Goal: Task Accomplishment & Management: Complete application form

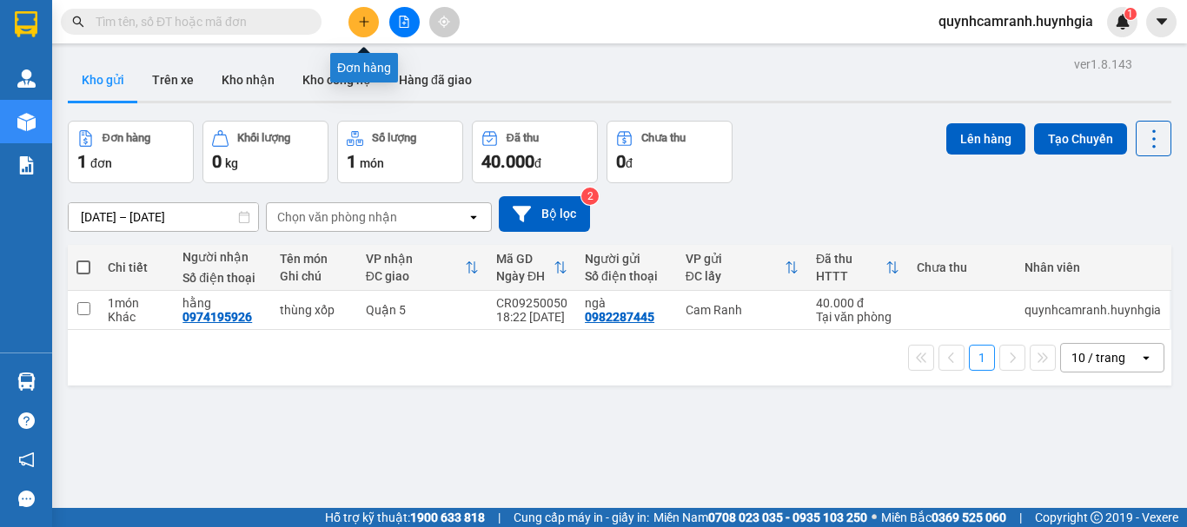
click at [360, 22] on icon "plus" at bounding box center [364, 21] width 10 height 1
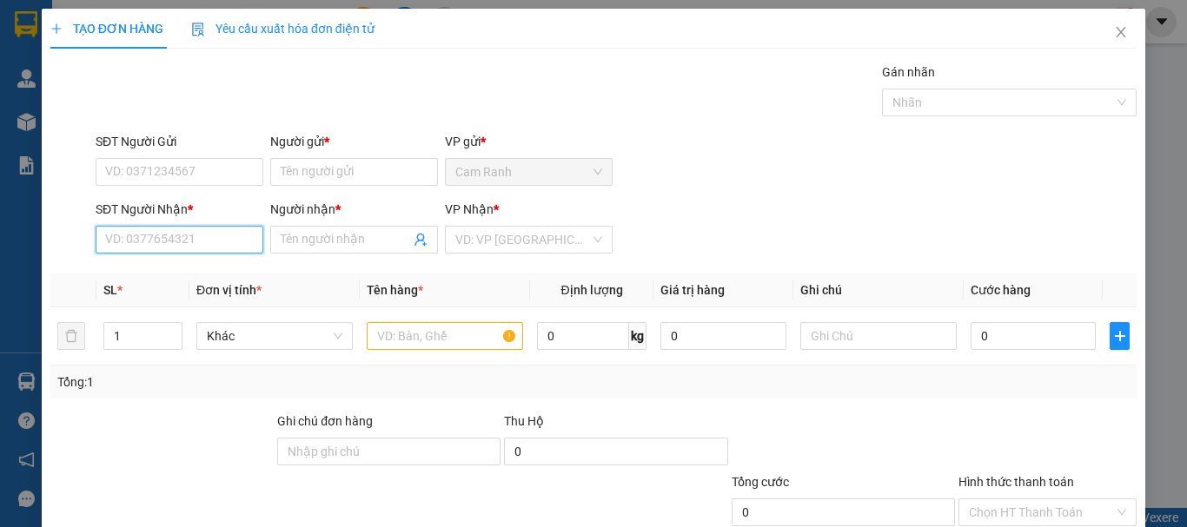
click at [195, 242] on input "SĐT Người Nhận *" at bounding box center [180, 240] width 168 height 28
type input "0909615504"
click at [203, 285] on div "0909615504 - DANH" at bounding box center [178, 275] width 166 height 28
type input "DANH"
type input "0909615504"
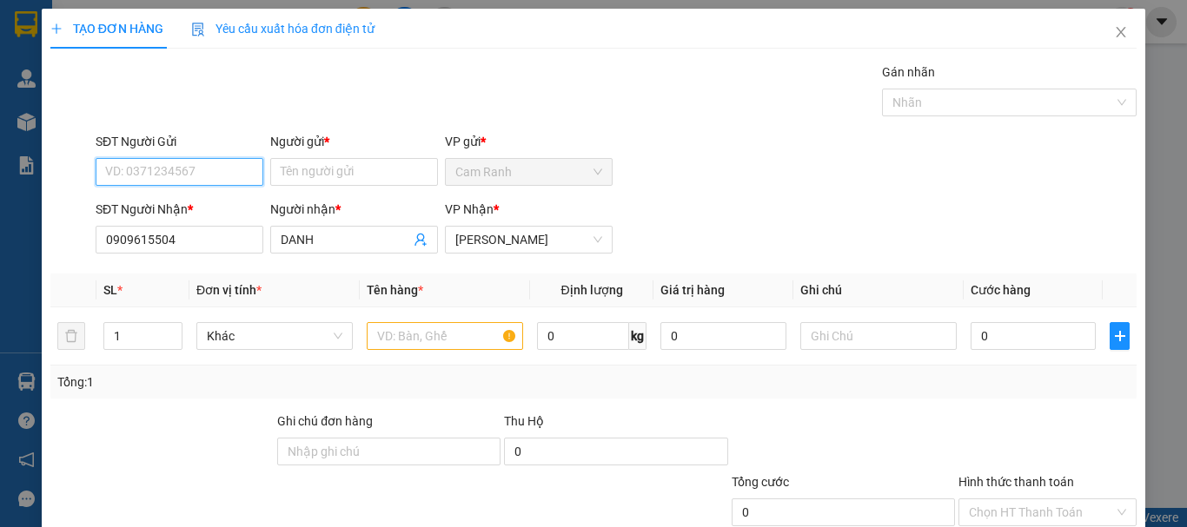
click at [207, 169] on input "SĐT Người Gửi" at bounding box center [180, 172] width 168 height 28
click at [166, 204] on div "0369633482 - DUNG" at bounding box center [177, 206] width 145 height 19
type input "0369633482"
type input "DUNG"
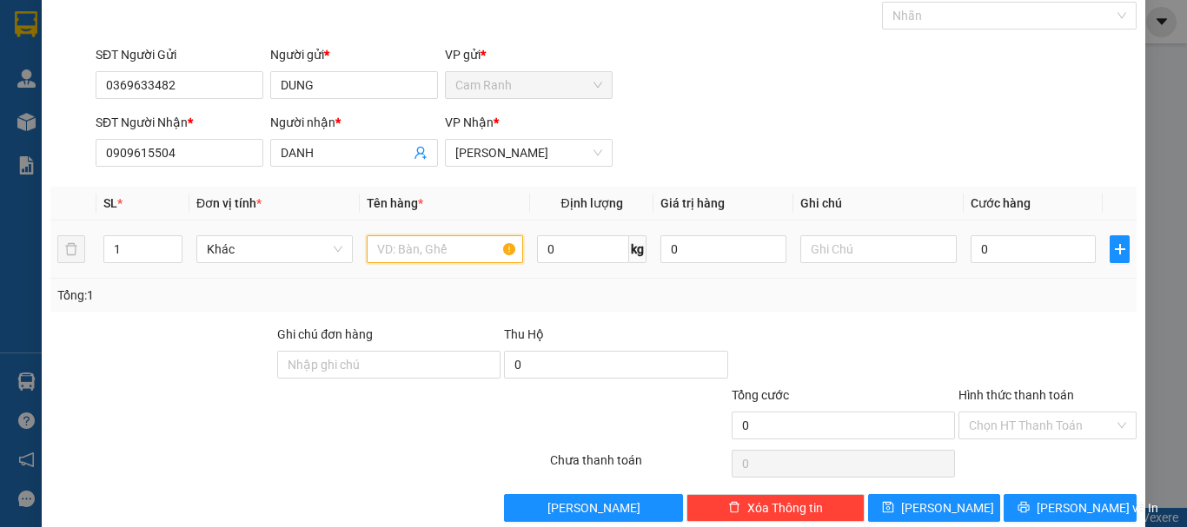
drag, startPoint x: 399, startPoint y: 247, endPoint x: 409, endPoint y: 238, distance: 13.6
click at [402, 244] on input "text" at bounding box center [445, 249] width 156 height 28
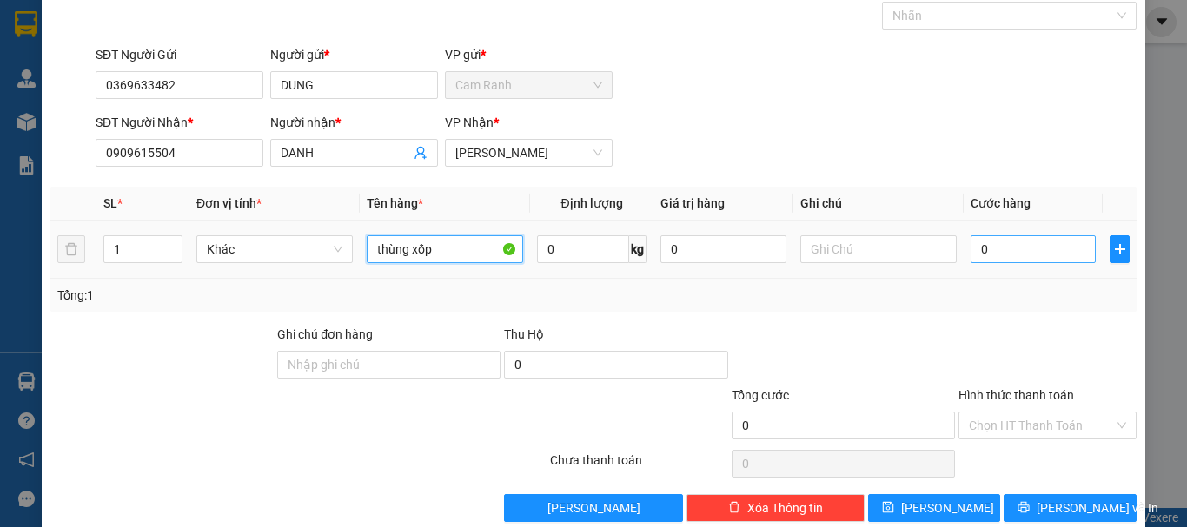
type input "thùng xốp"
click at [971, 246] on input "0" at bounding box center [1033, 249] width 125 height 28
type input "4"
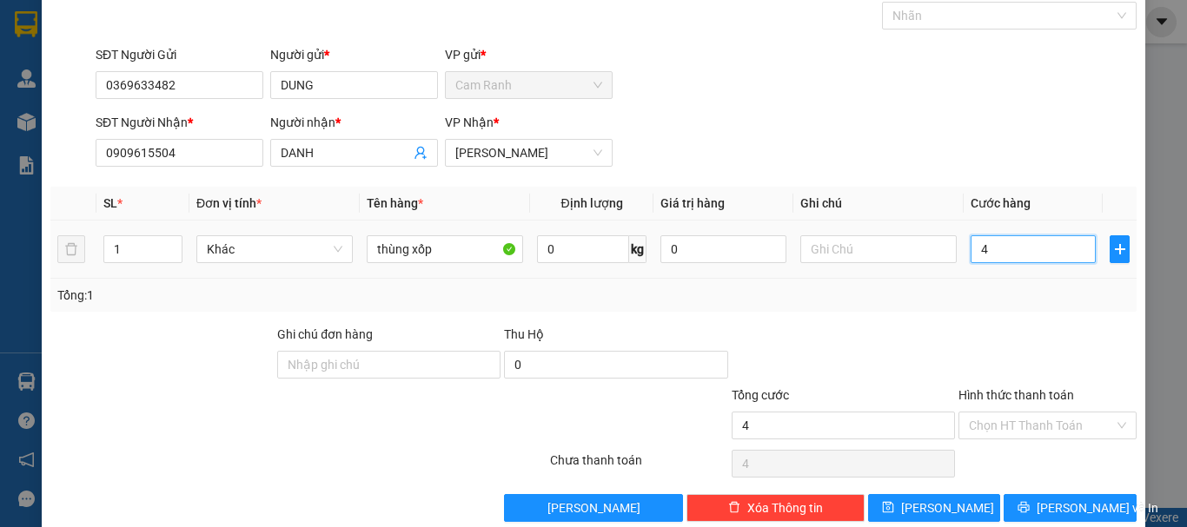
type input "40"
type input "400"
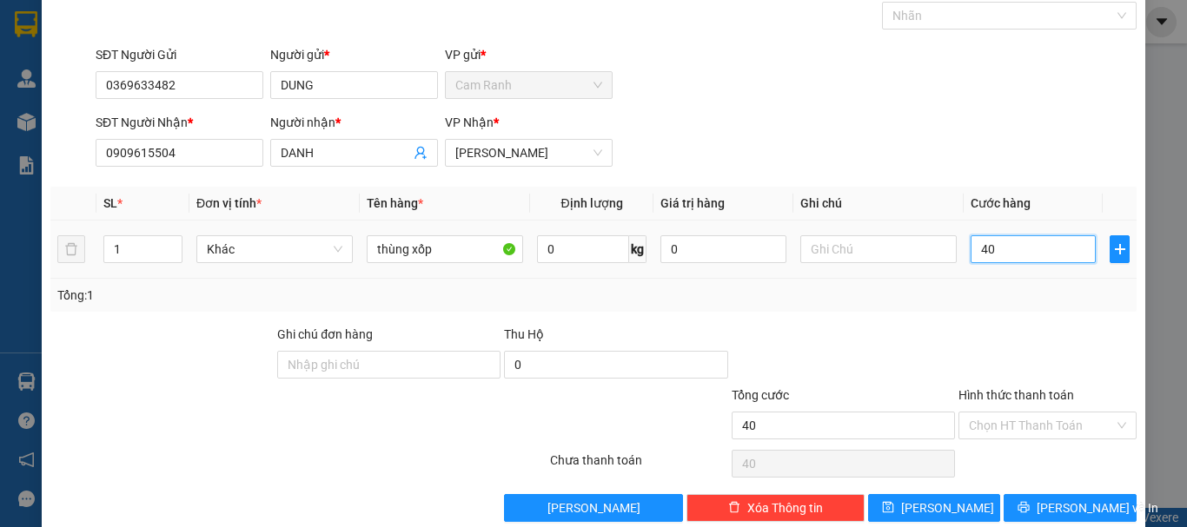
type input "400"
type input "4.000"
type input "40.000"
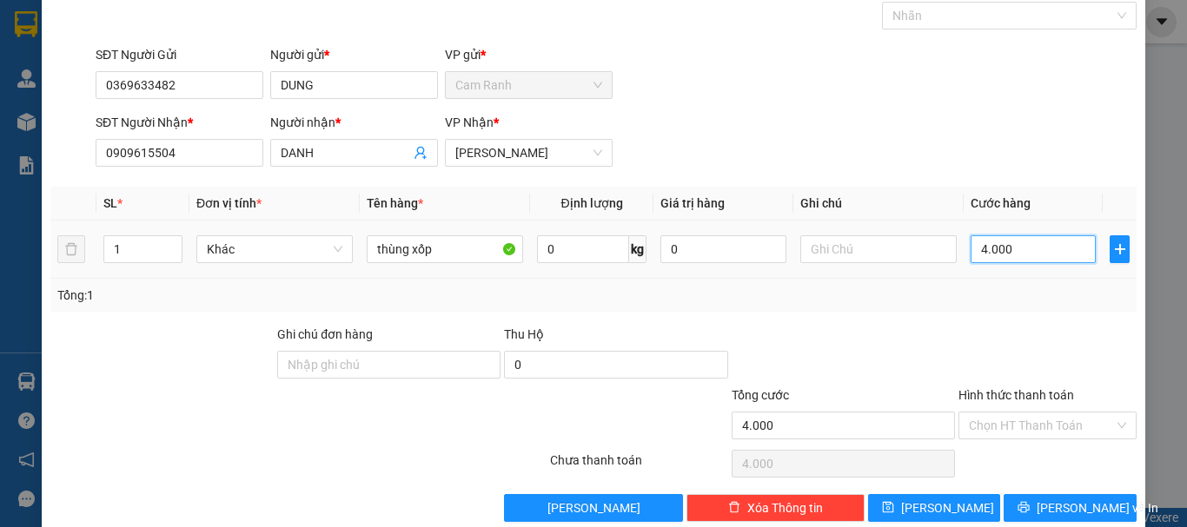
type input "40.000"
click at [1004, 419] on input "Hình thức thanh toán" at bounding box center [1041, 426] width 145 height 26
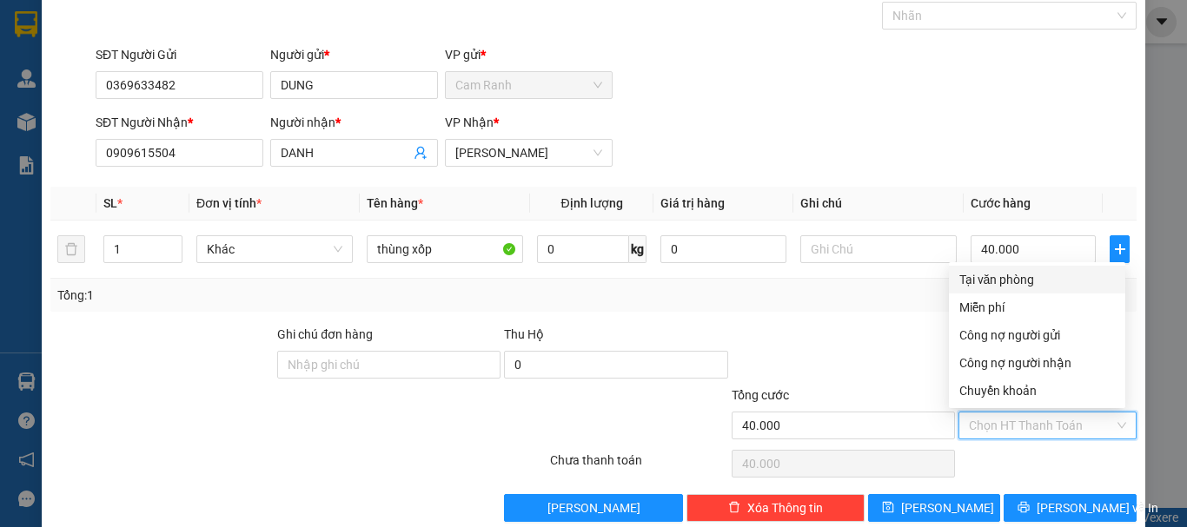
click at [985, 275] on div "Tại văn phòng" at bounding box center [1037, 279] width 156 height 19
type input "0"
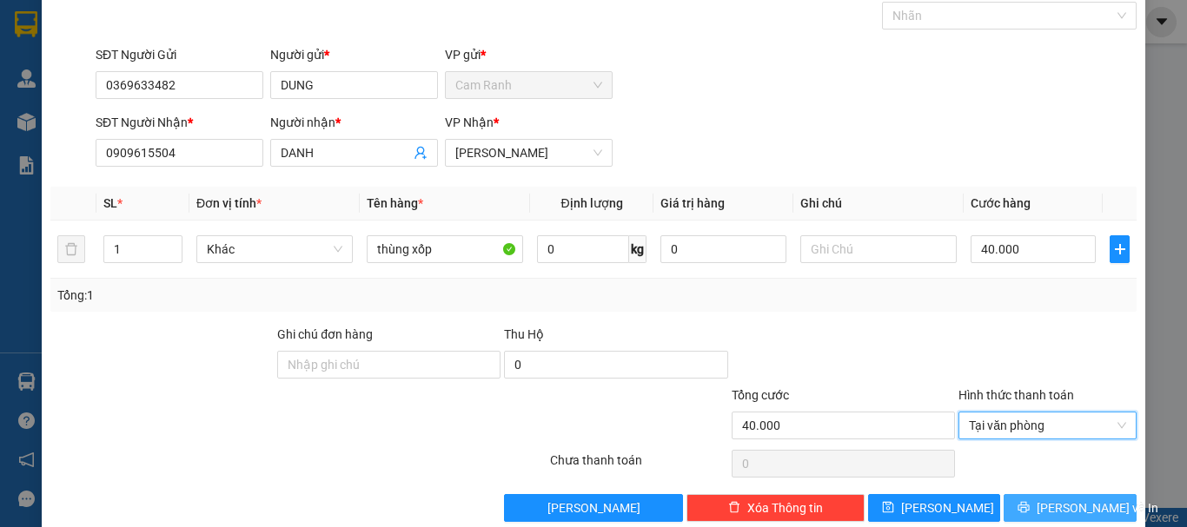
click at [1037, 502] on button "[PERSON_NAME] và In" at bounding box center [1070, 508] width 133 height 28
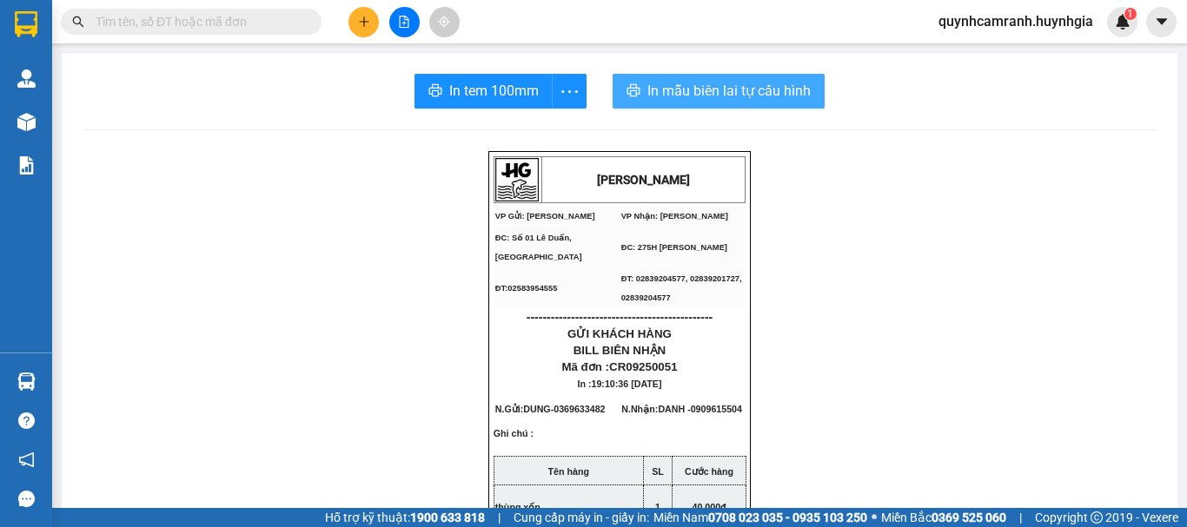
click at [701, 85] on span "In mẫu biên lai tự cấu hình" at bounding box center [728, 91] width 163 height 22
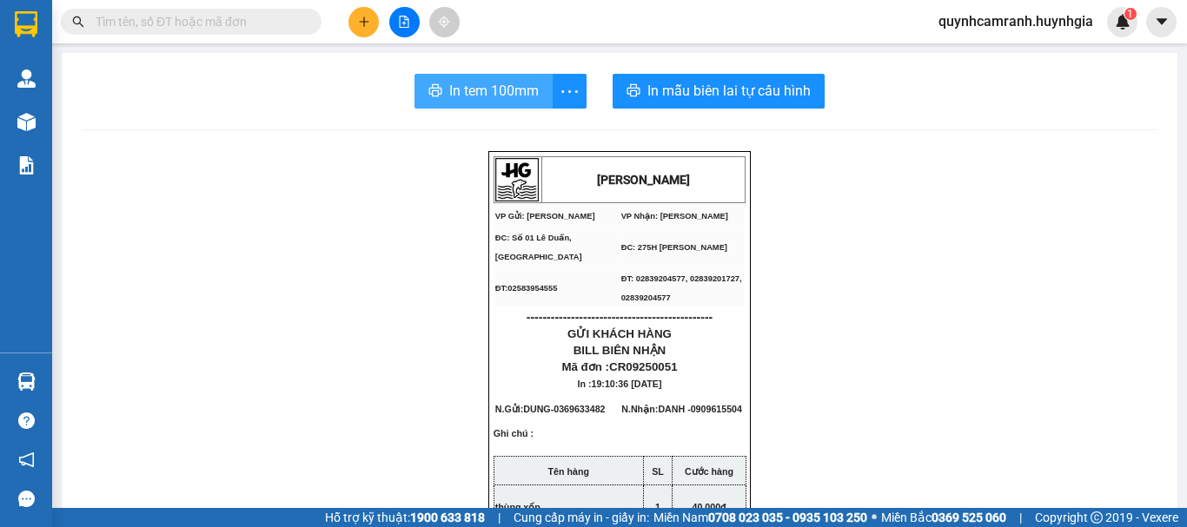
click at [482, 100] on span "In tem 100mm" at bounding box center [493, 91] width 89 height 22
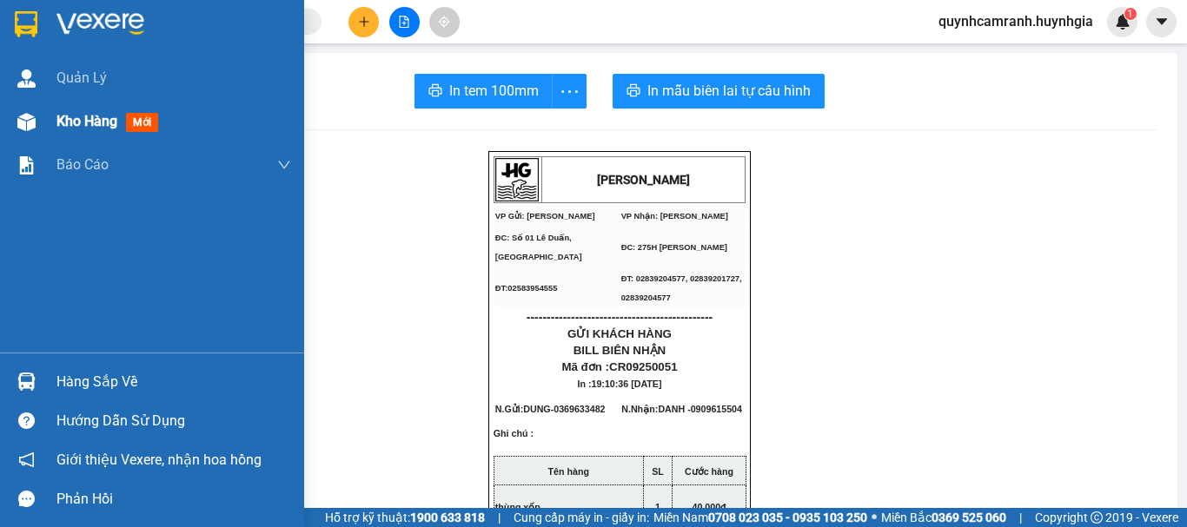
click at [76, 122] on span "Kho hàng" at bounding box center [86, 121] width 61 height 17
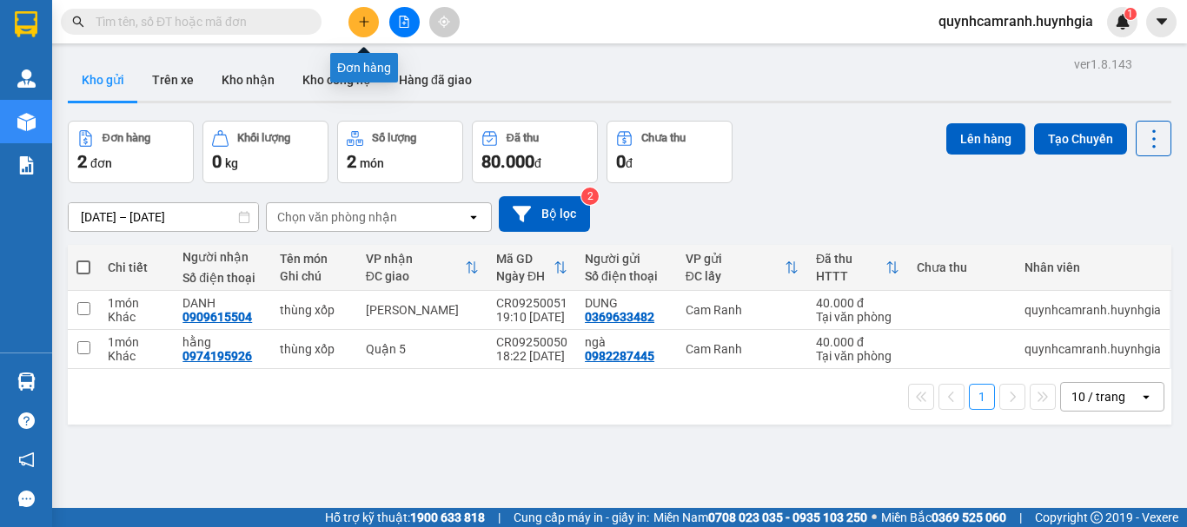
click at [368, 27] on icon "plus" at bounding box center [364, 22] width 12 height 12
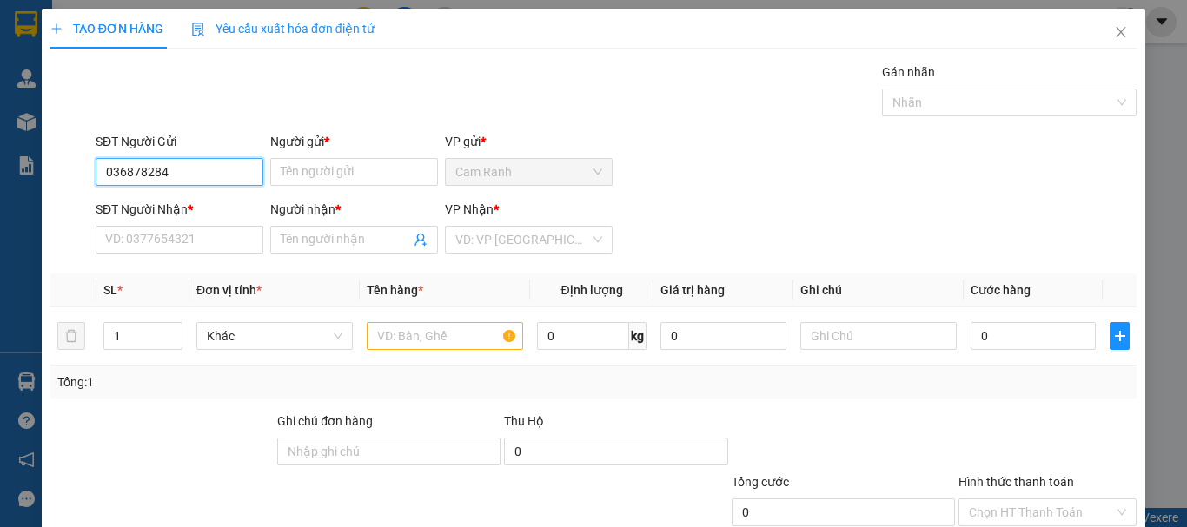
type input "0368782849"
click at [211, 200] on div "0368782849 - chú bộ" at bounding box center [177, 206] width 145 height 19
type input "chú bộ"
type input "0392791090"
type input "tuấn"
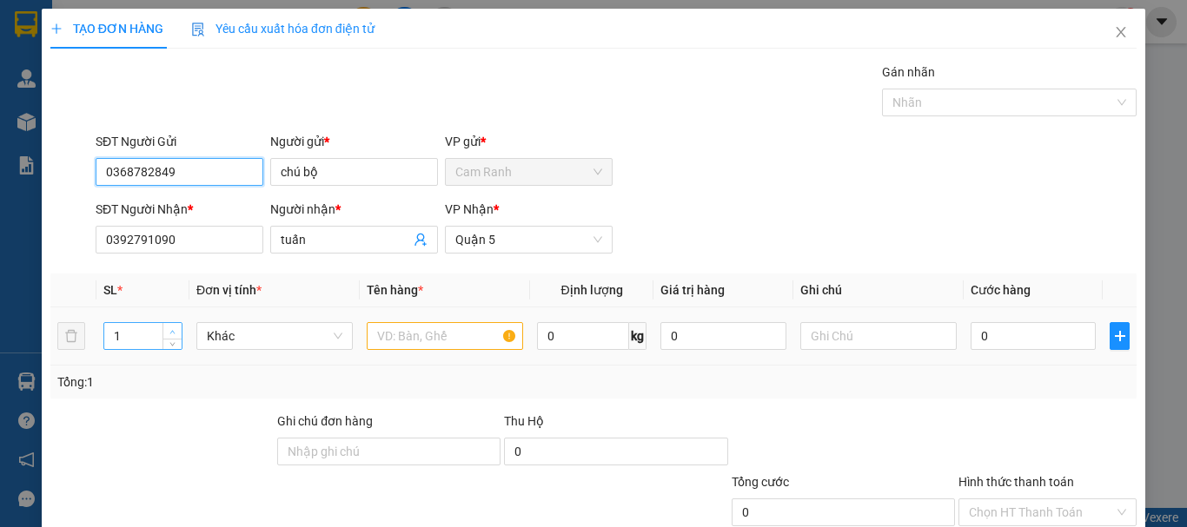
type input "0368782849"
type input "2"
click at [178, 332] on span "Increase Value" at bounding box center [171, 331] width 19 height 16
click at [402, 337] on input "text" at bounding box center [445, 336] width 156 height 28
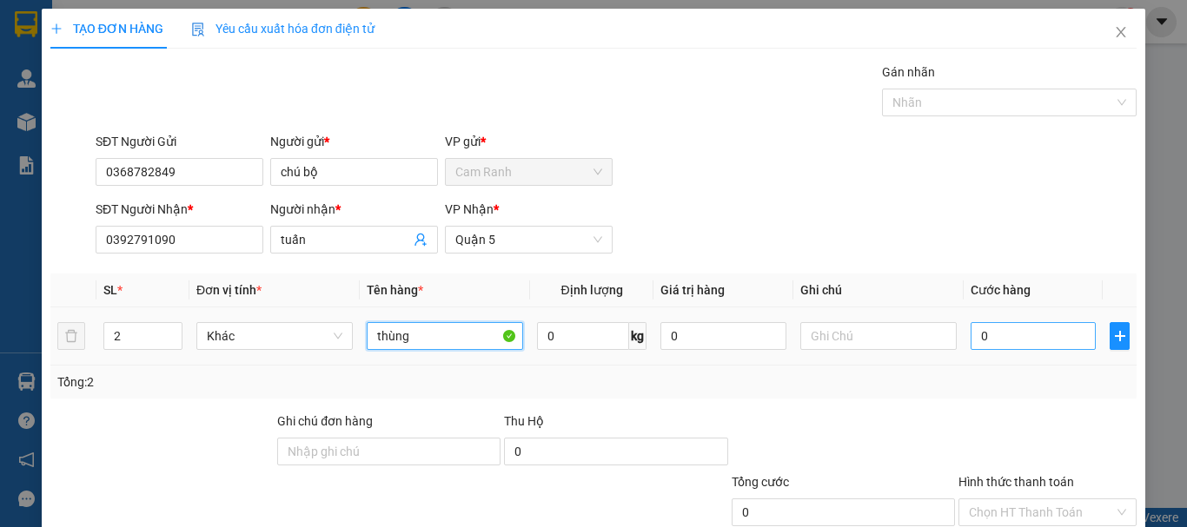
type input "thùng"
click at [971, 337] on input "0" at bounding box center [1033, 336] width 125 height 28
type input "1"
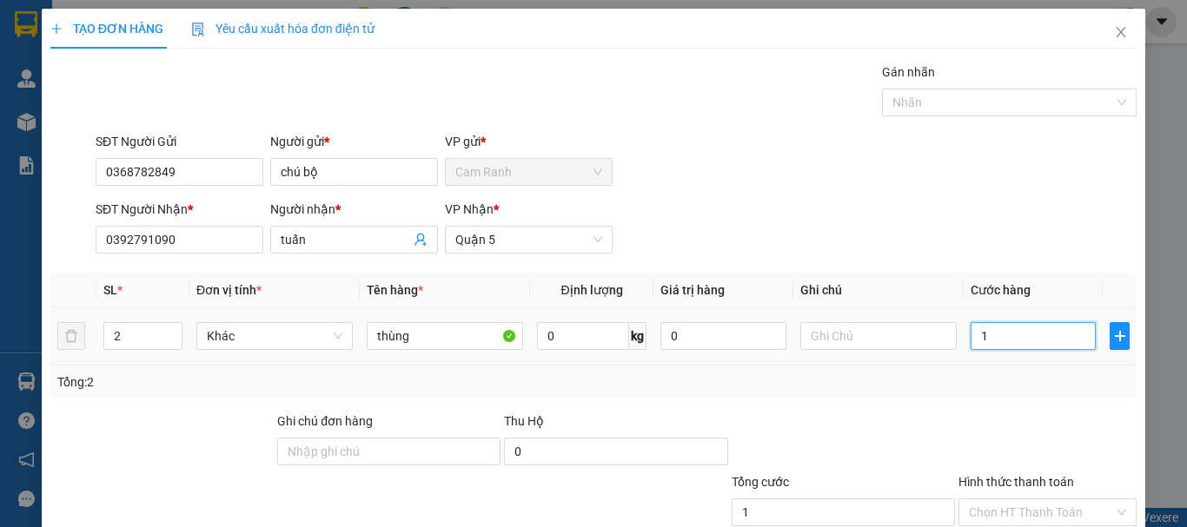
type input "10"
type input "100"
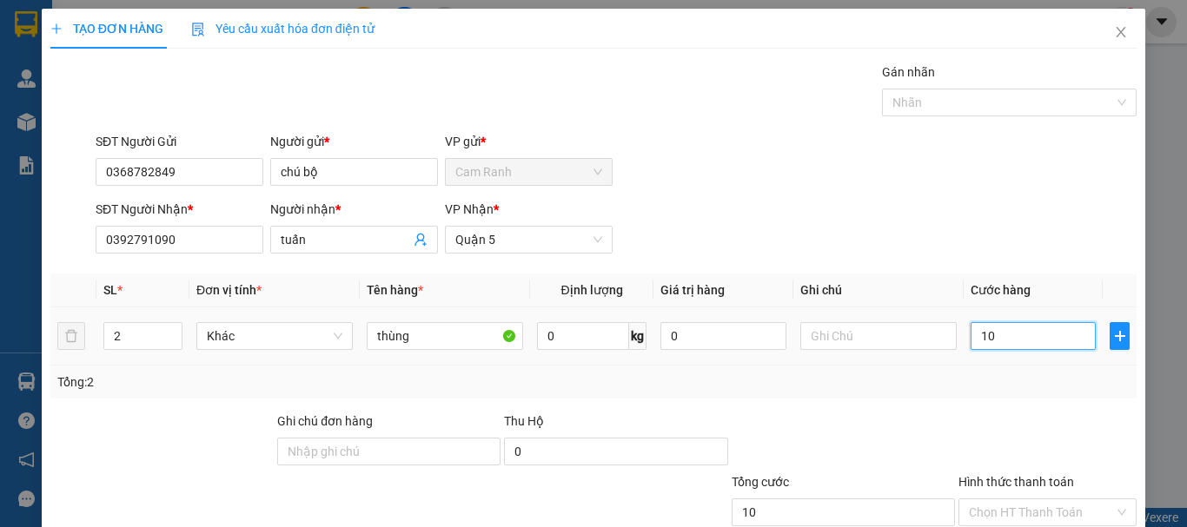
type input "100"
type input "1.000"
type input "10.000"
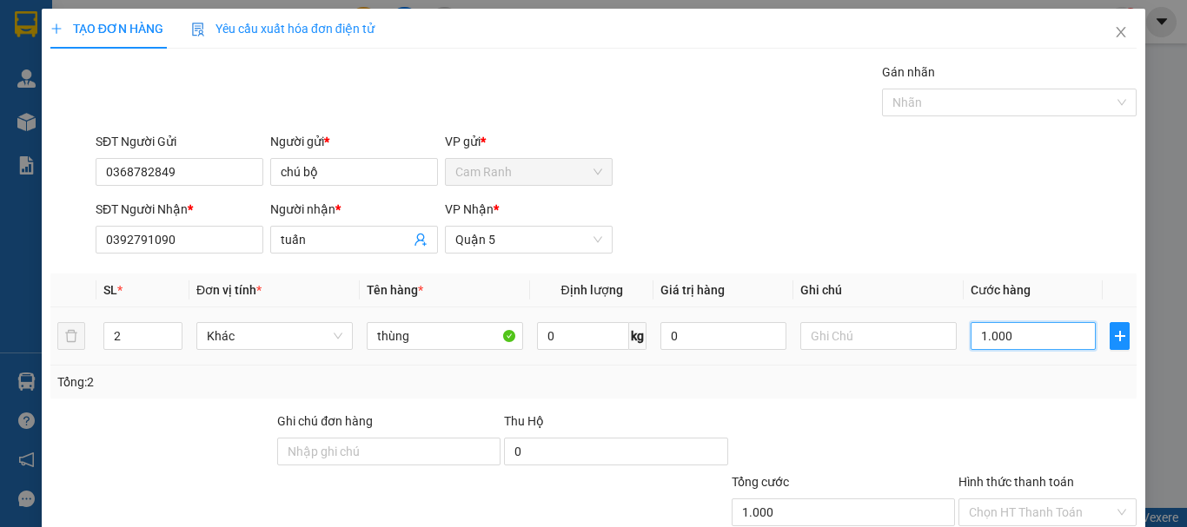
type input "10.000"
type input "100.000"
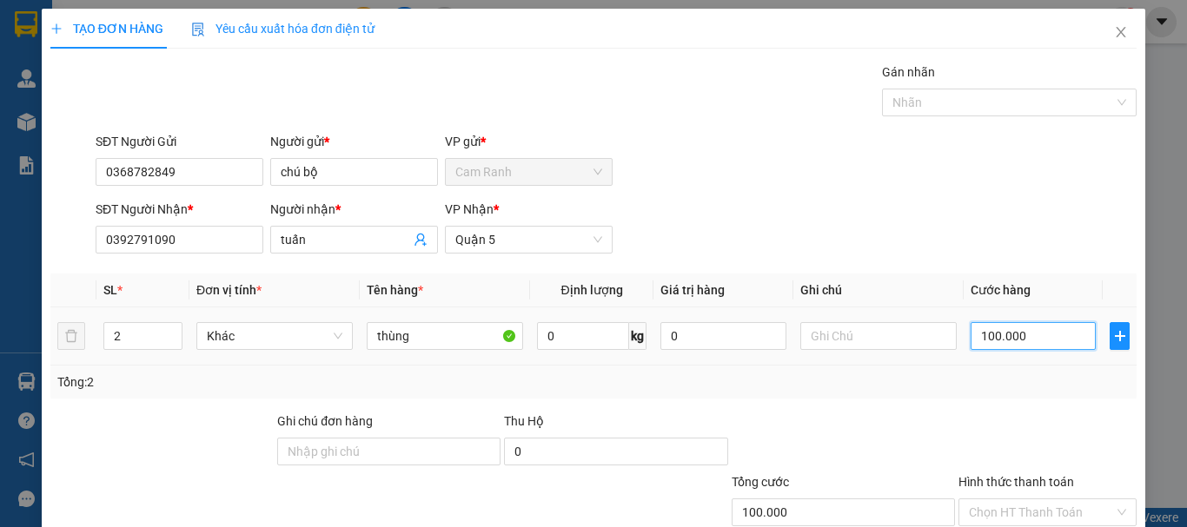
scroll to position [116, 0]
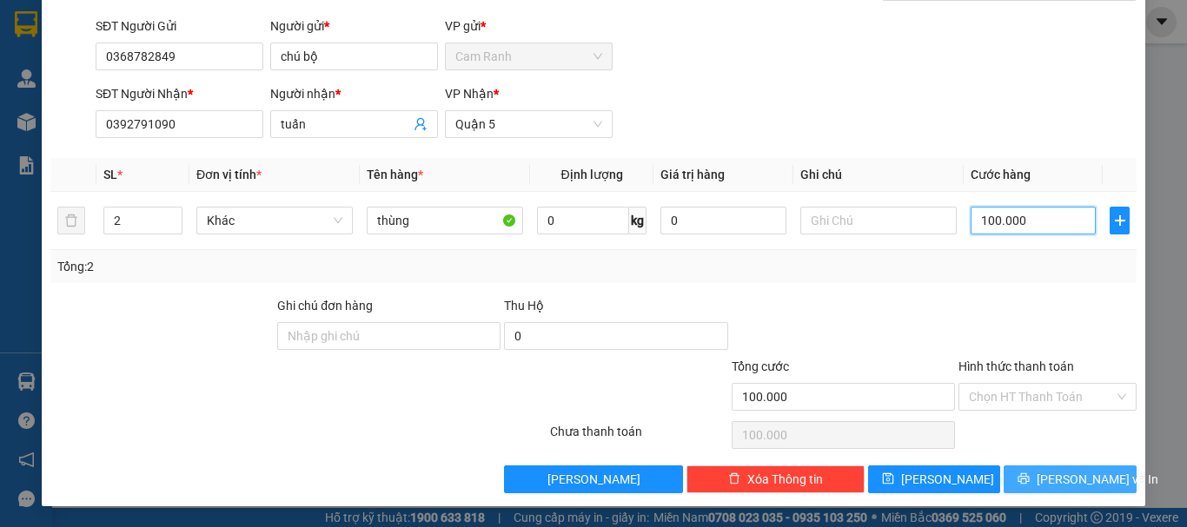
type input "100.000"
click at [1072, 481] on span "[PERSON_NAME] và In" at bounding box center [1098, 479] width 122 height 19
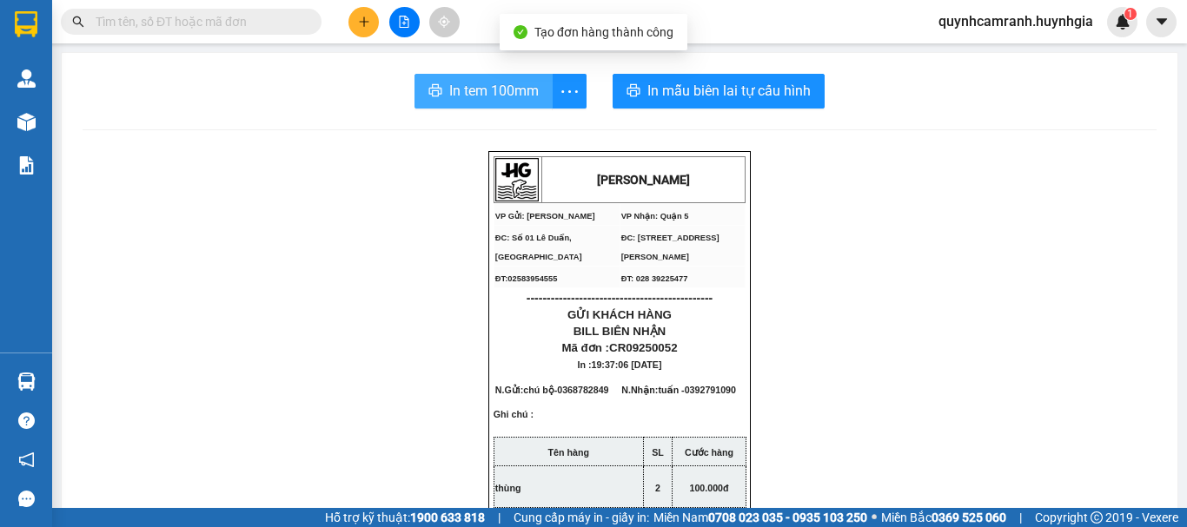
click at [507, 99] on span "In tem 100mm" at bounding box center [493, 91] width 89 height 22
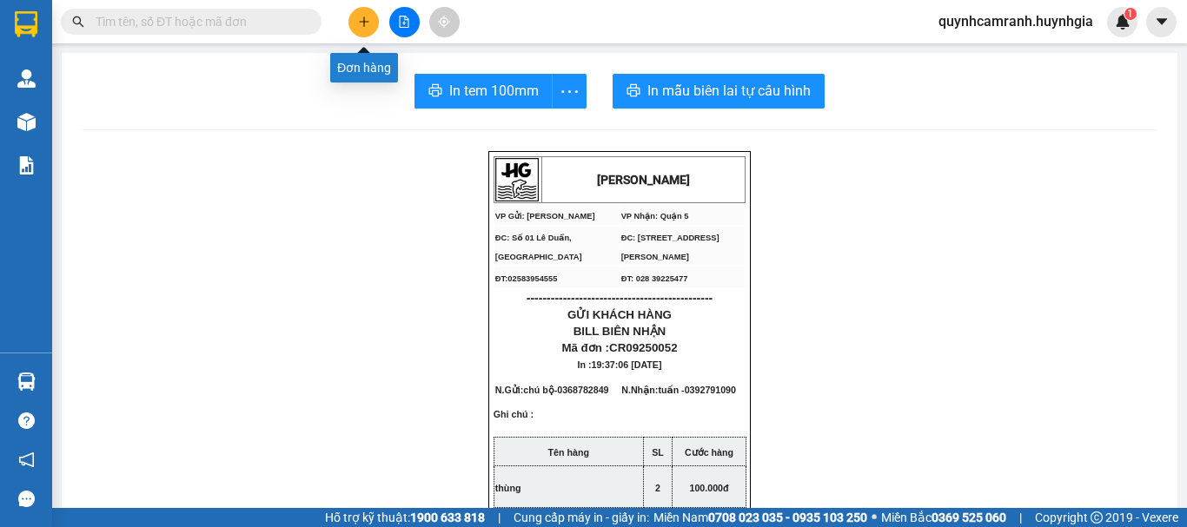
click at [356, 26] on button at bounding box center [363, 22] width 30 height 30
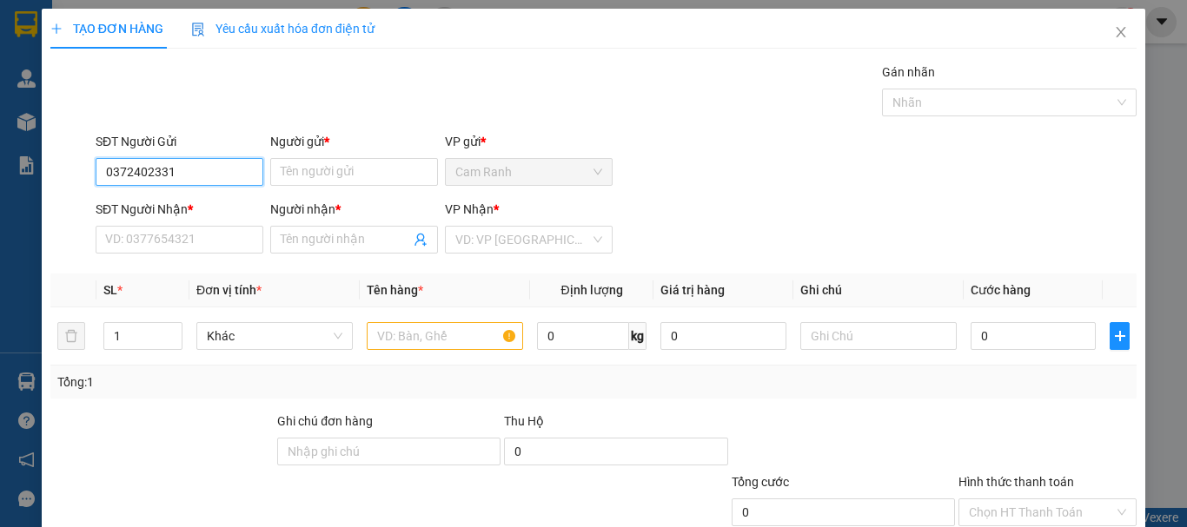
click at [142, 172] on input "0372402331" at bounding box center [180, 172] width 168 height 28
click at [138, 170] on input "0372402331" at bounding box center [180, 172] width 168 height 28
type input "0372902331"
click at [216, 205] on div "0372902331 - phượng" at bounding box center [177, 206] width 145 height 19
type input "phượng"
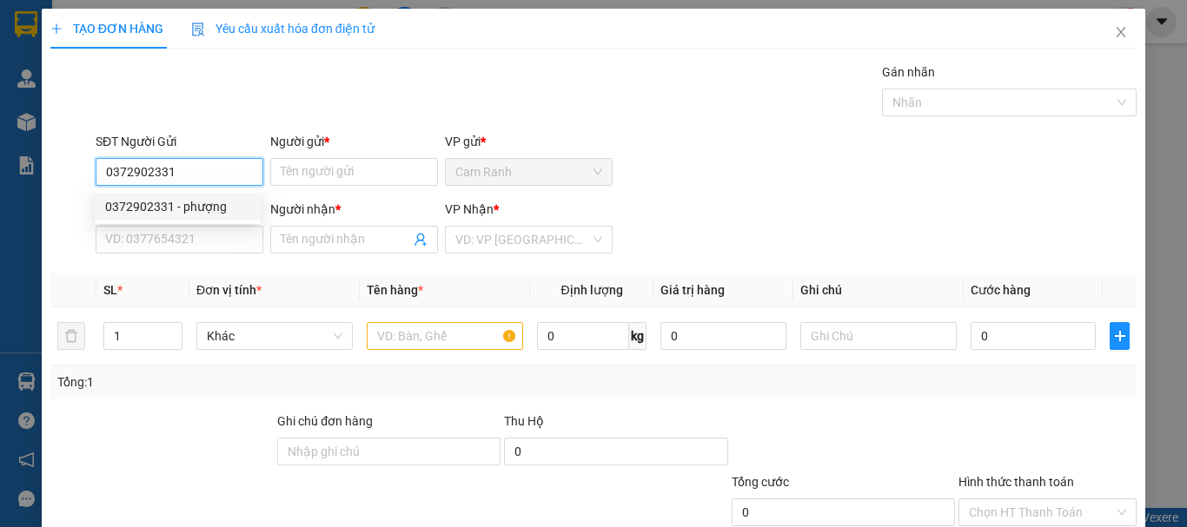
type input "0342845323"
type input "vân anh"
type input "0372902331"
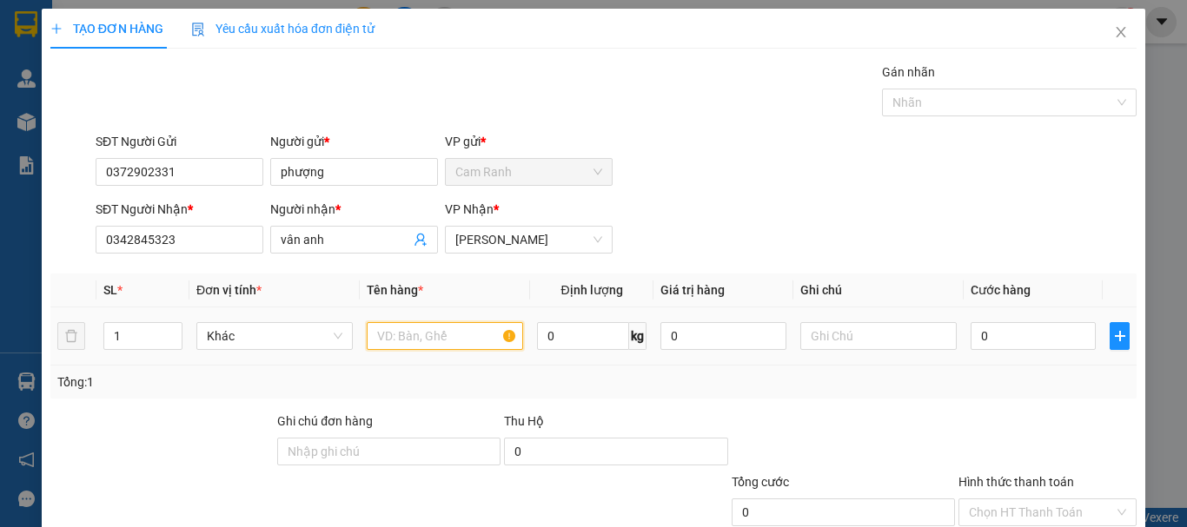
click at [407, 335] on input "text" at bounding box center [445, 336] width 156 height 28
type input "thùng xốp"
click at [971, 328] on input "0" at bounding box center [1033, 336] width 125 height 28
type input "5"
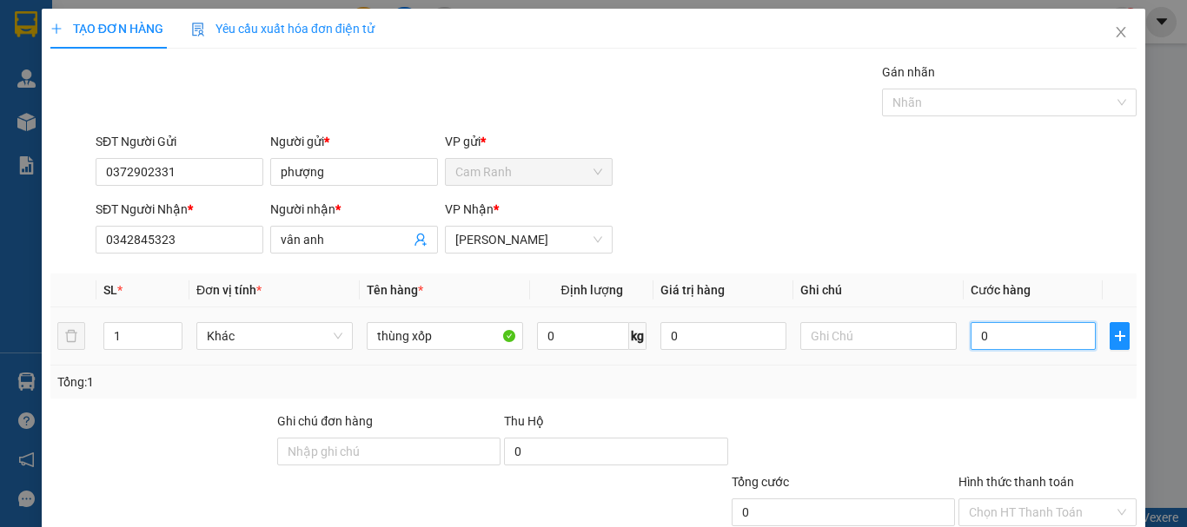
type input "5"
type input "50"
type input "500"
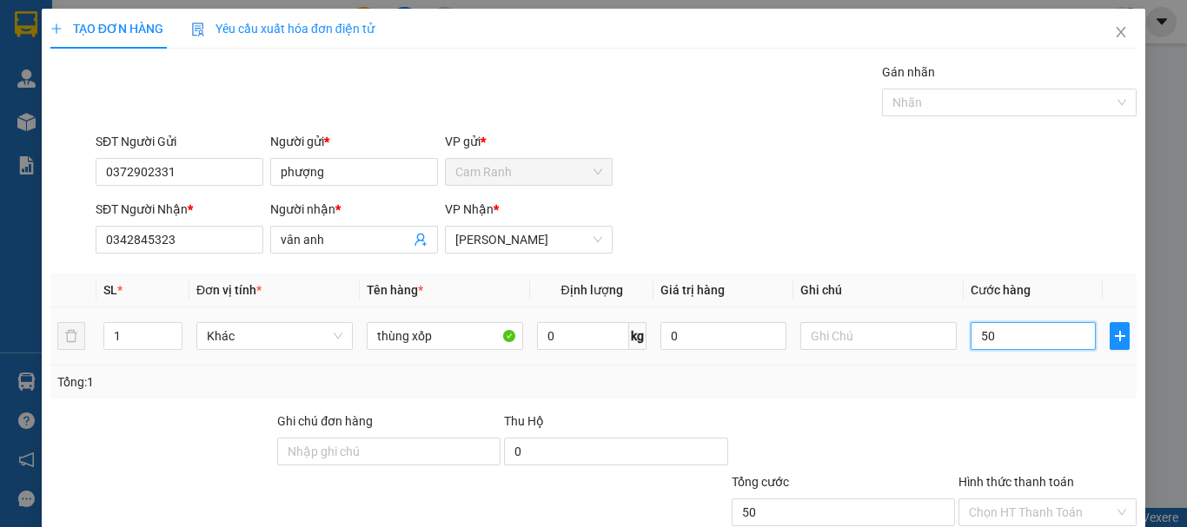
type input "500"
type input "5.000"
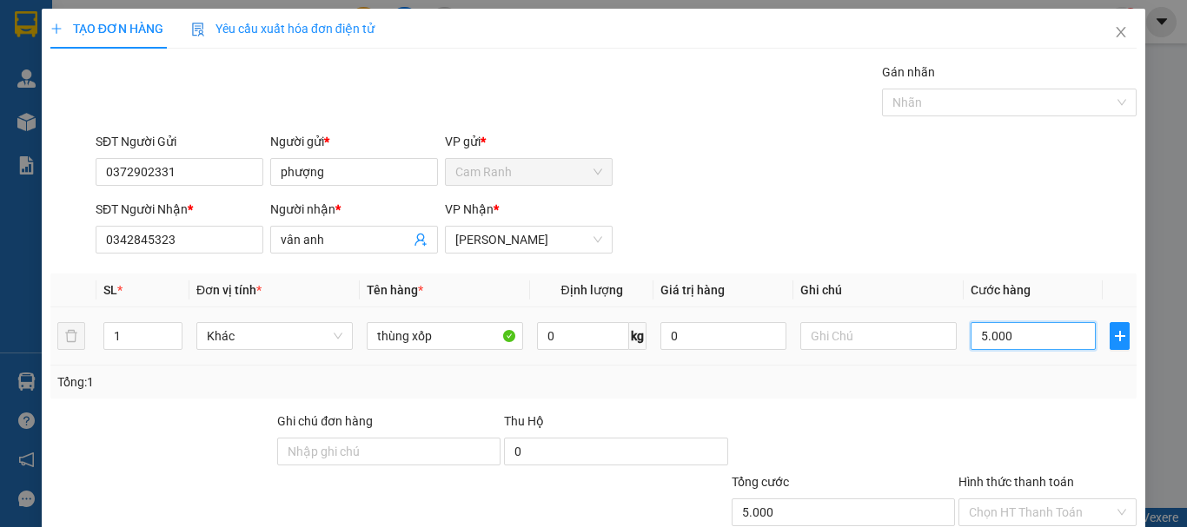
type input "50.000"
type input "500.000"
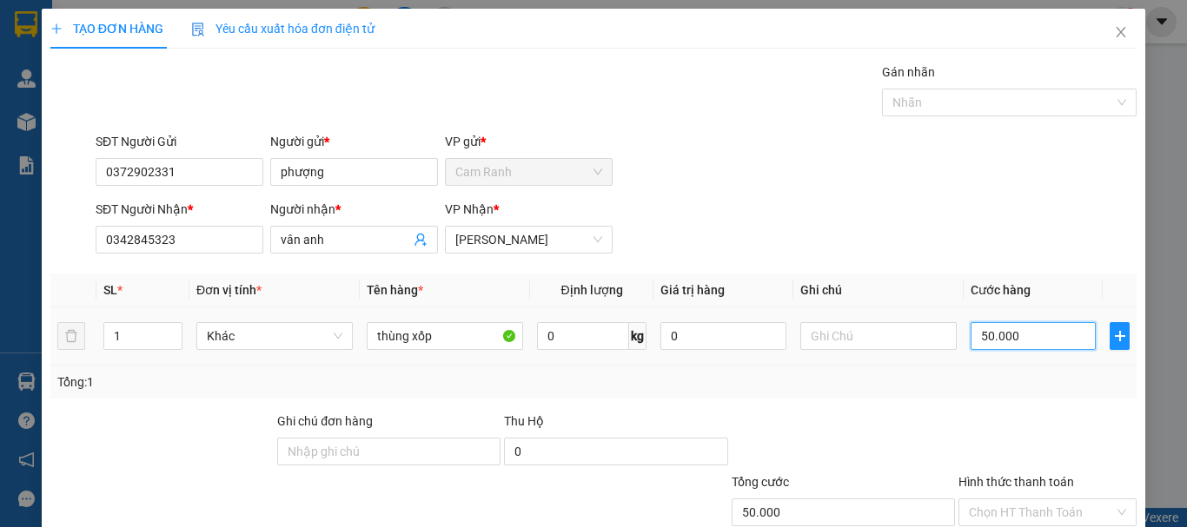
type input "500.000"
type input "50.000"
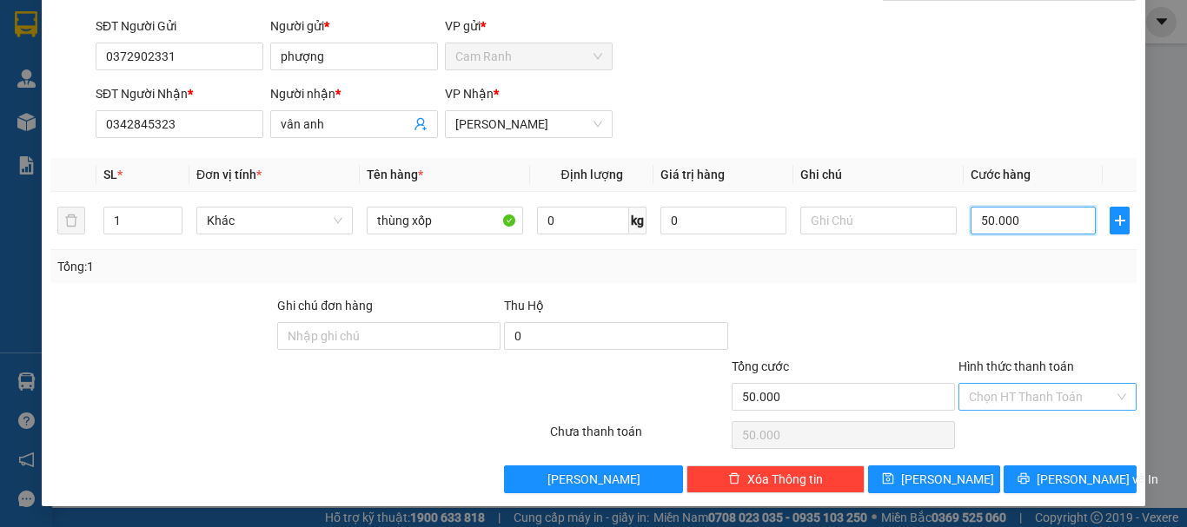
type input "50.000"
click at [1003, 390] on input "Hình thức thanh toán" at bounding box center [1041, 397] width 145 height 26
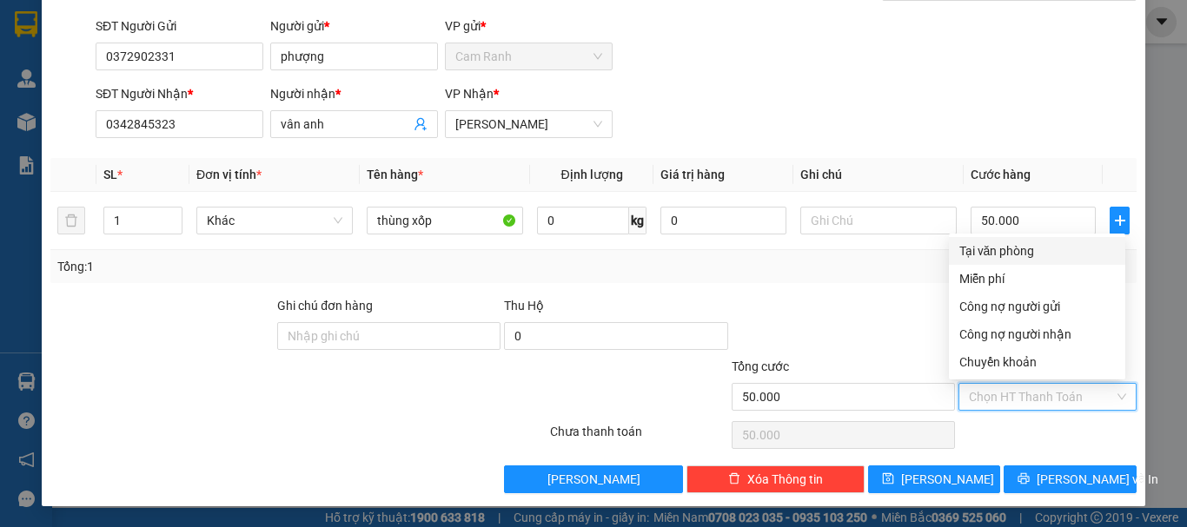
scroll to position [29, 0]
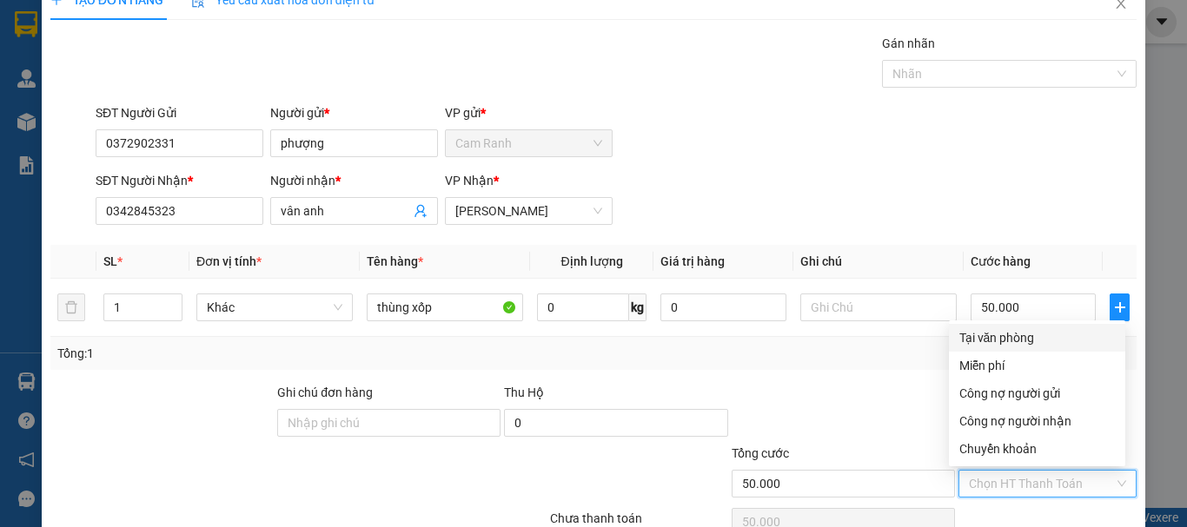
click at [1003, 330] on div "Tại văn phòng" at bounding box center [1037, 337] width 156 height 19
type input "0"
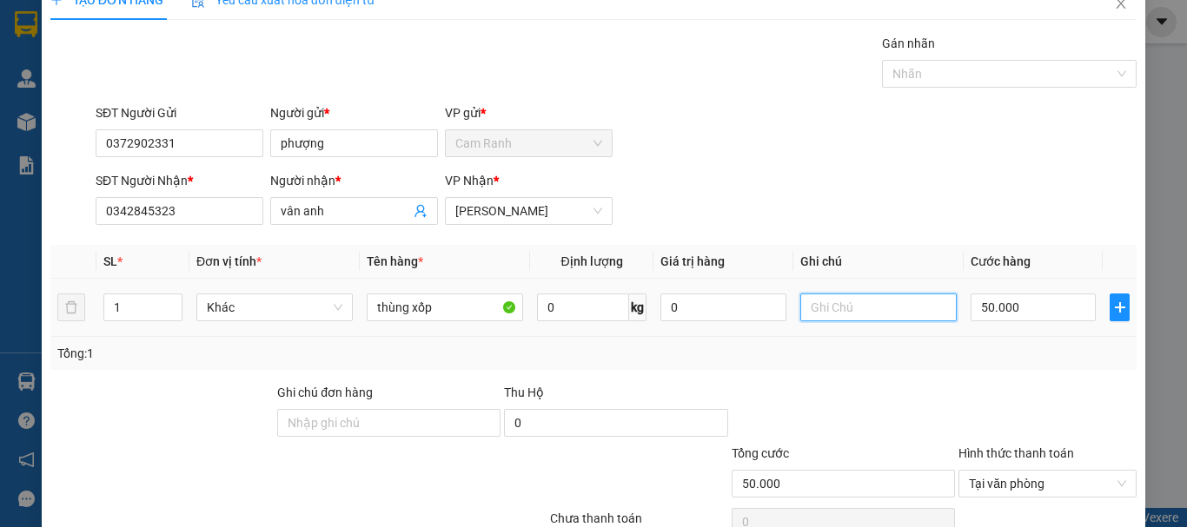
click at [835, 310] on input "text" at bounding box center [878, 308] width 156 height 28
type input "g"
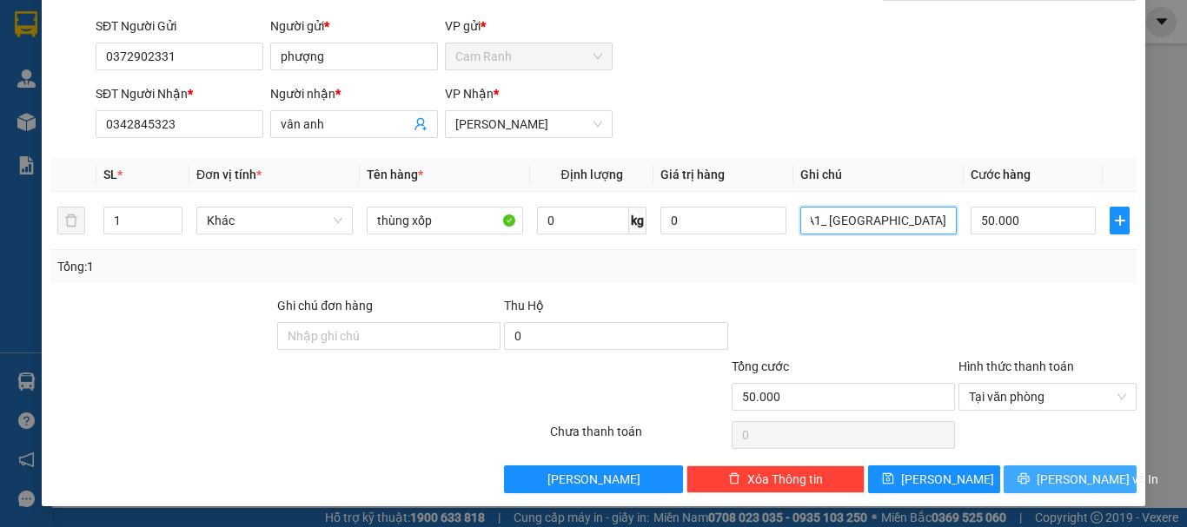
type input "GTN (CRT70K) CHUNG CƯ BOTANICA PREMIER TÒA A1_ [GEOGRAPHIC_DATA]"
click at [1037, 476] on button "[PERSON_NAME] và In" at bounding box center [1070, 480] width 133 height 28
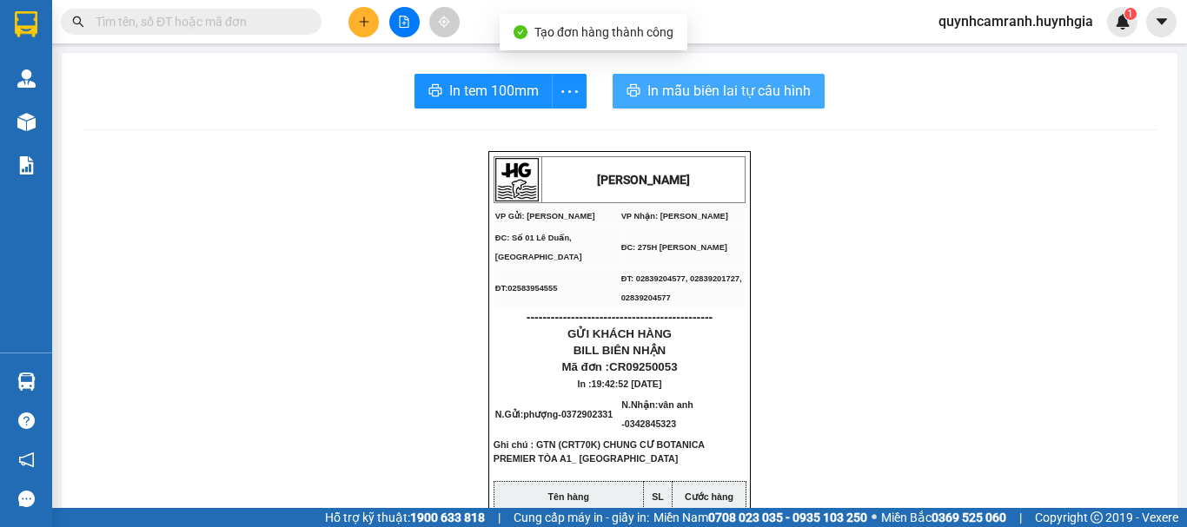
click at [706, 96] on span "In mẫu biên lai tự cấu hình" at bounding box center [728, 91] width 163 height 22
click at [701, 85] on span "In mẫu biên lai tự cấu hình" at bounding box center [728, 91] width 163 height 22
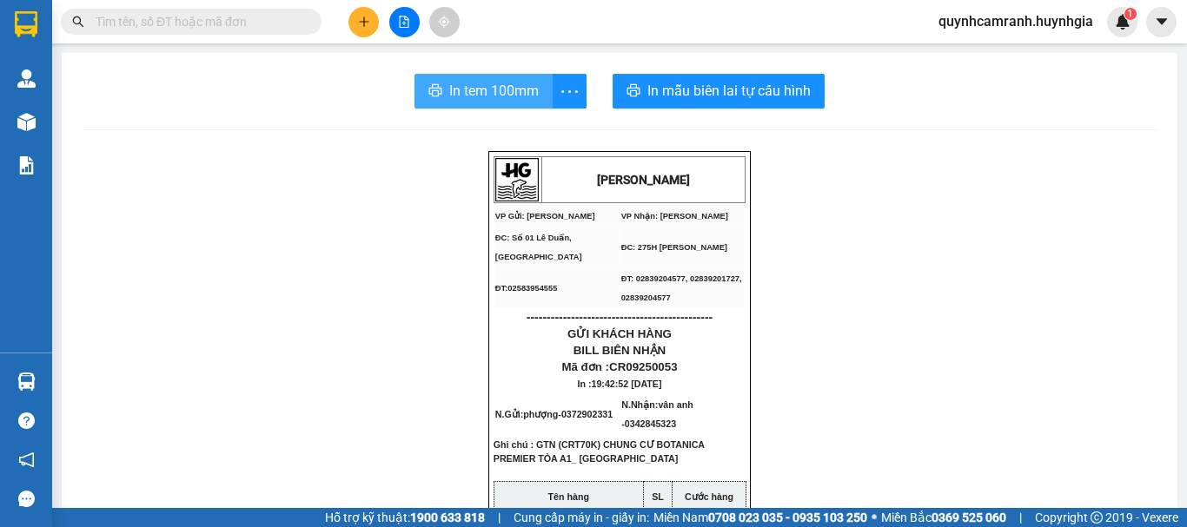
click at [492, 96] on span "In tem 100mm" at bounding box center [493, 91] width 89 height 22
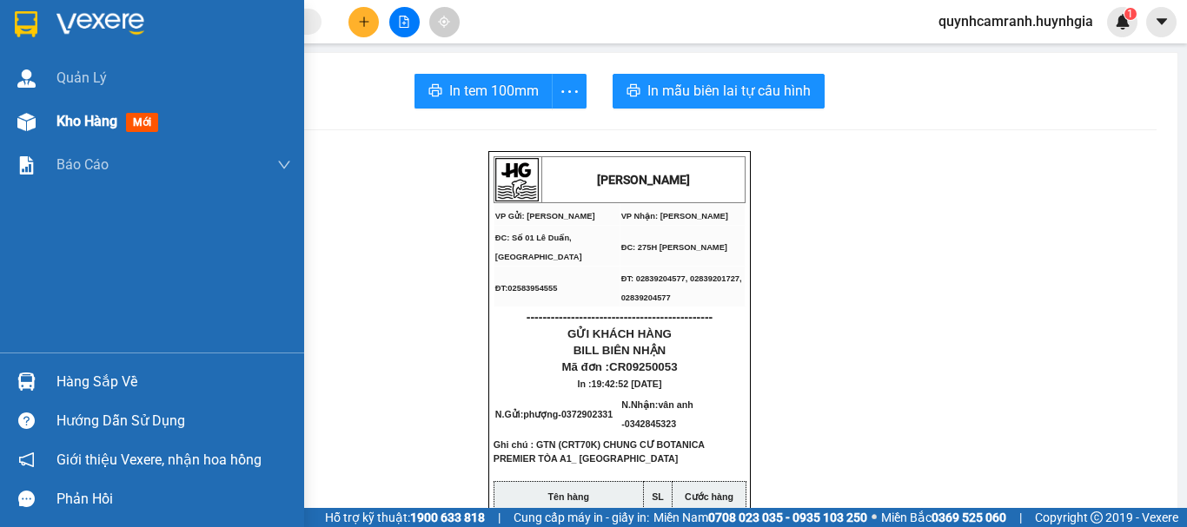
click at [63, 131] on div "Kho hàng mới" at bounding box center [110, 121] width 109 height 22
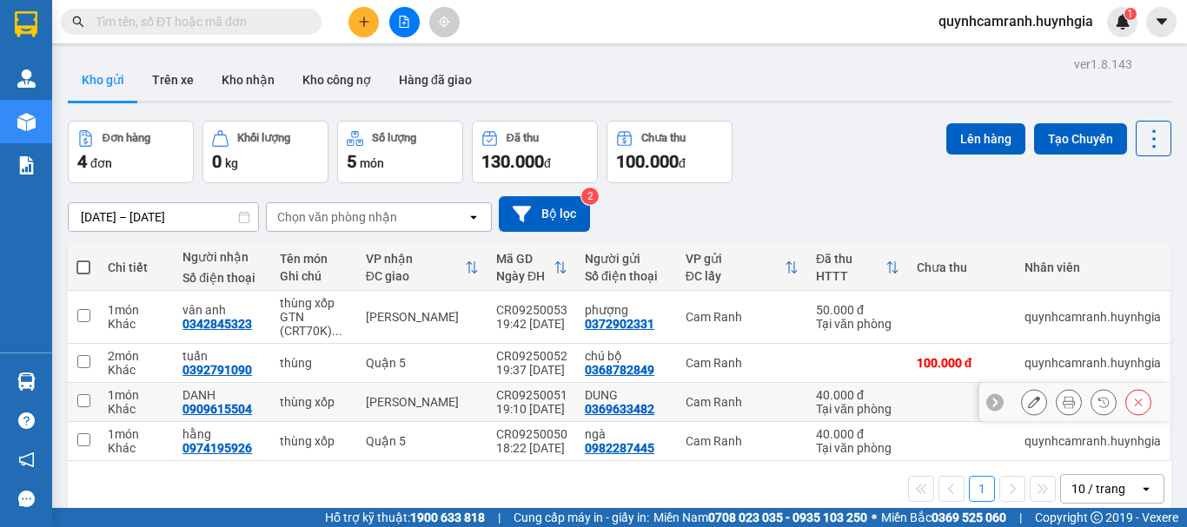
scroll to position [80, 0]
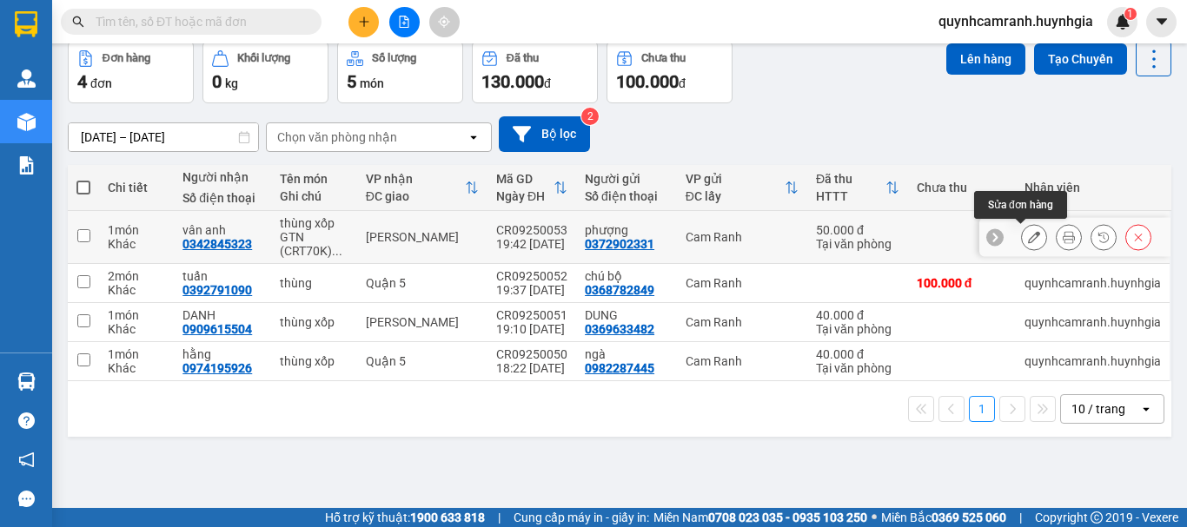
click at [1028, 240] on icon at bounding box center [1034, 237] width 12 height 12
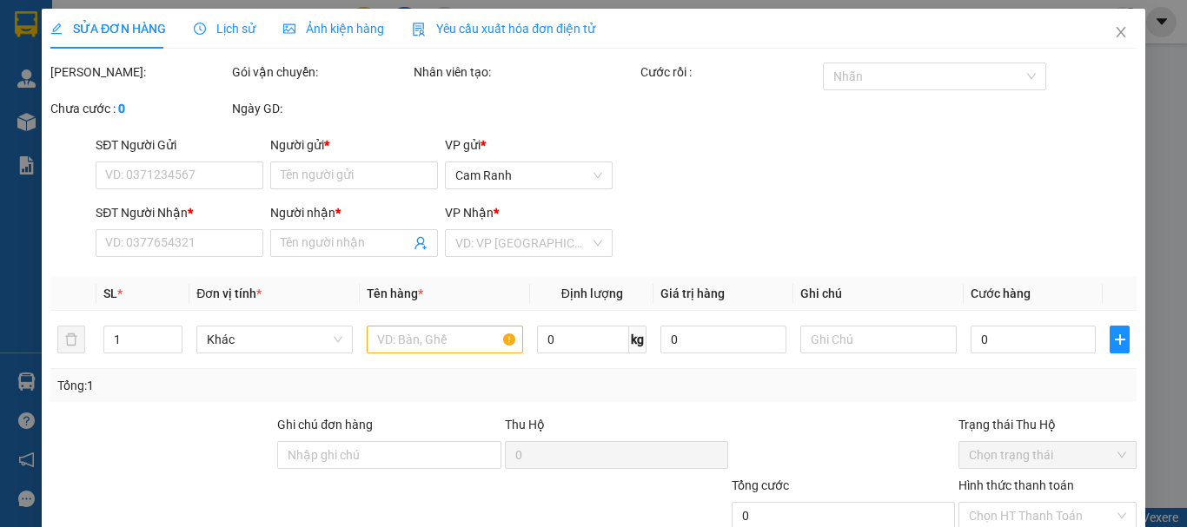
type input "0372902331"
type input "phượng"
type input "0342845323"
type input "vân anh"
type input "50.000"
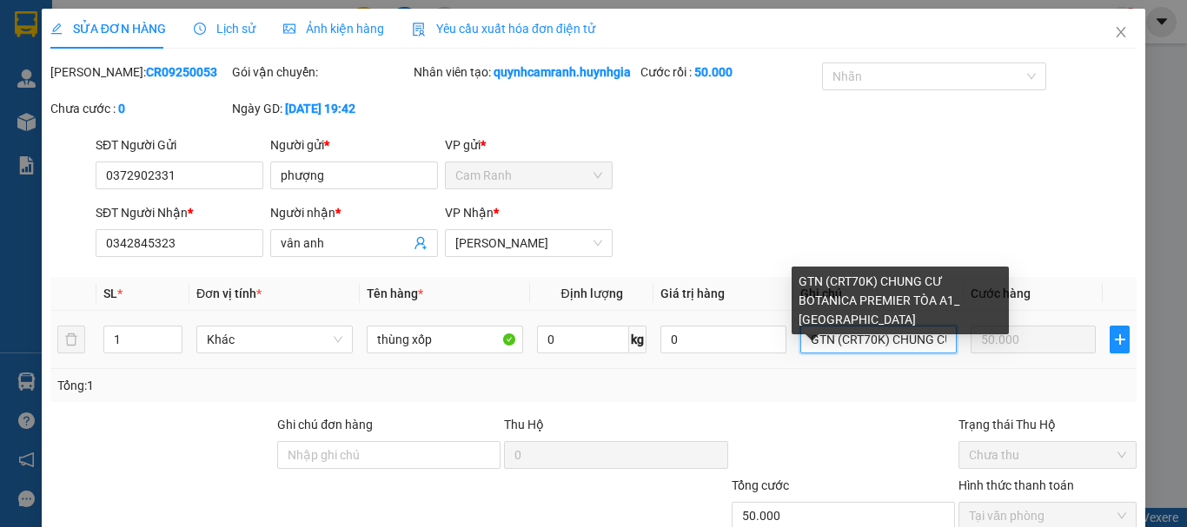
click at [853, 354] on input "GTN (CRT70K) CHUNG CƯ BOTANICA PREMIER TÒA A1_ [GEOGRAPHIC_DATA]" at bounding box center [878, 340] width 156 height 28
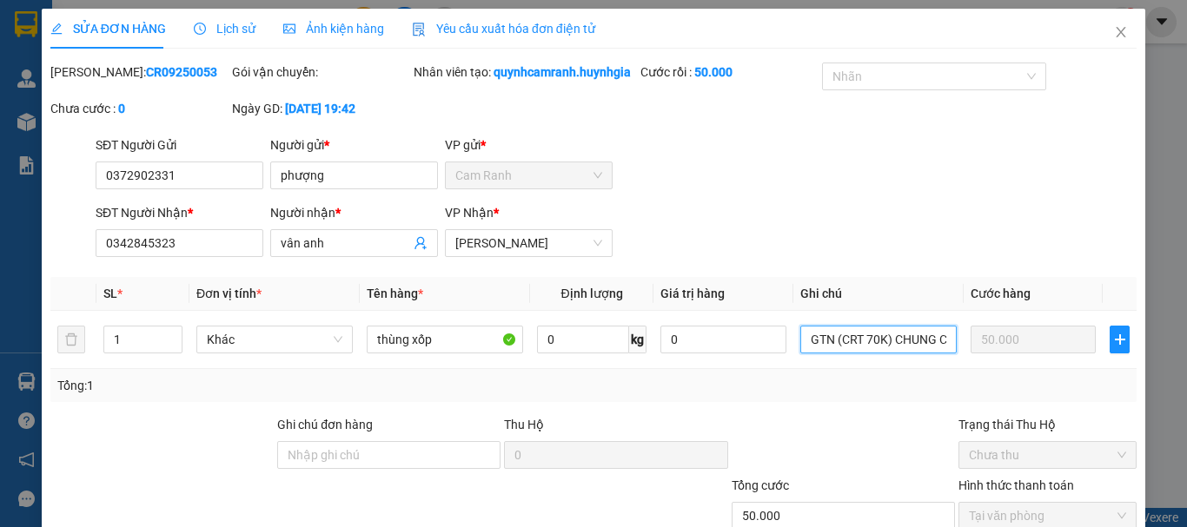
scroll to position [138, 0]
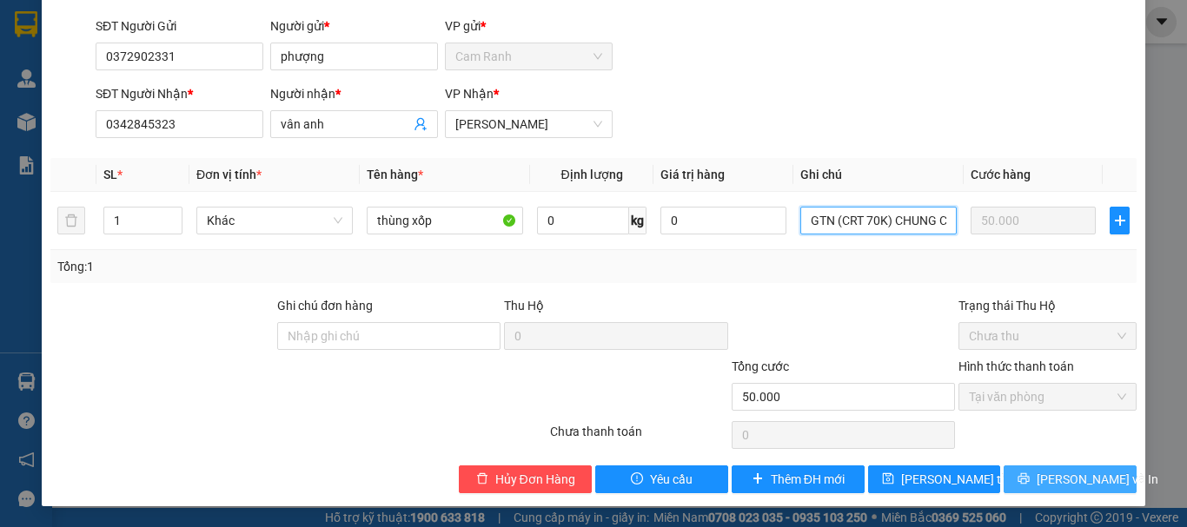
type input "GTN (CRT 70K) CHUNG CƯ BOTANICA PREMIER TÒA A1_ [GEOGRAPHIC_DATA]"
click at [1070, 486] on span "[PERSON_NAME] và In" at bounding box center [1098, 479] width 122 height 19
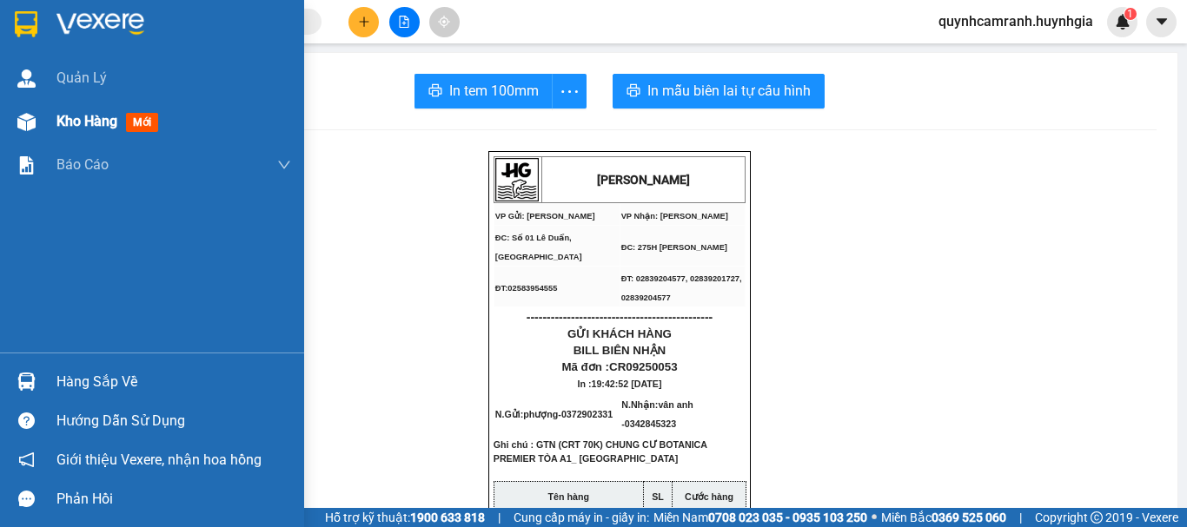
click at [60, 121] on span "Kho hàng" at bounding box center [86, 121] width 61 height 17
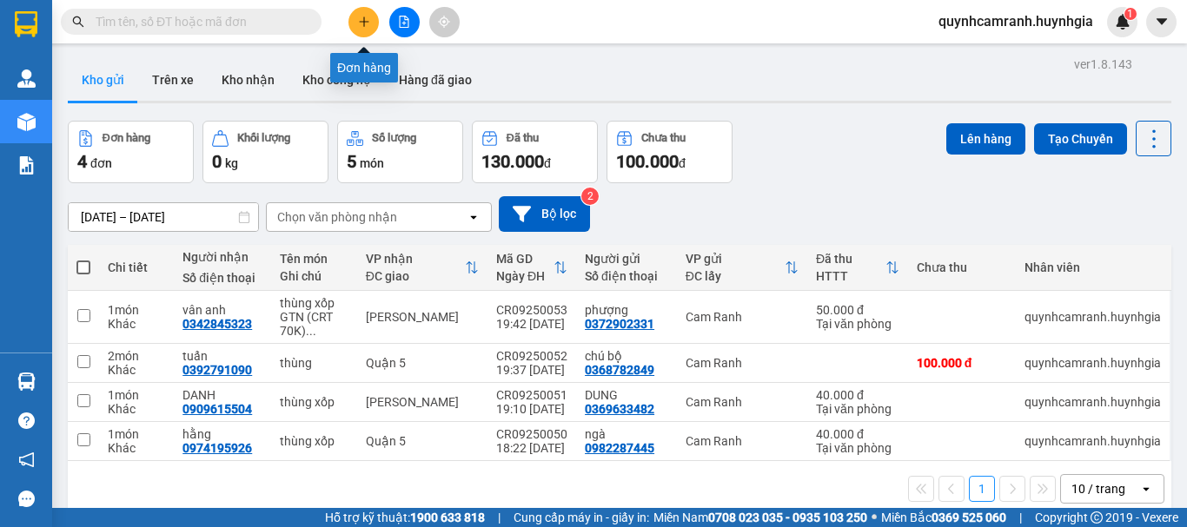
click at [357, 28] on button at bounding box center [363, 22] width 30 height 30
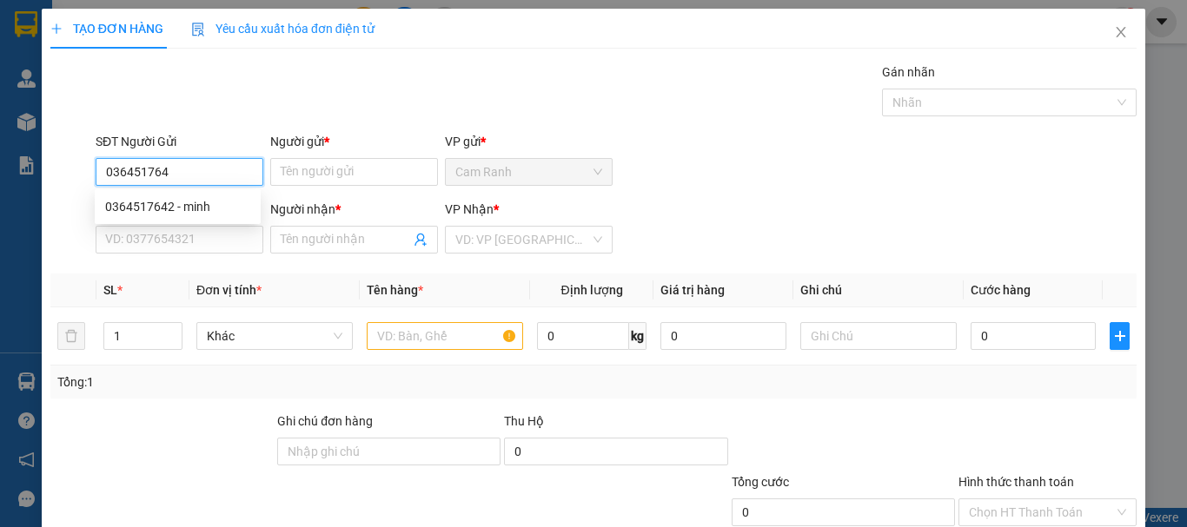
type input "0364517642"
click at [164, 207] on div "0364517642 - minh" at bounding box center [177, 206] width 145 height 19
type input "minh"
type input "0777022361"
type input "chung"
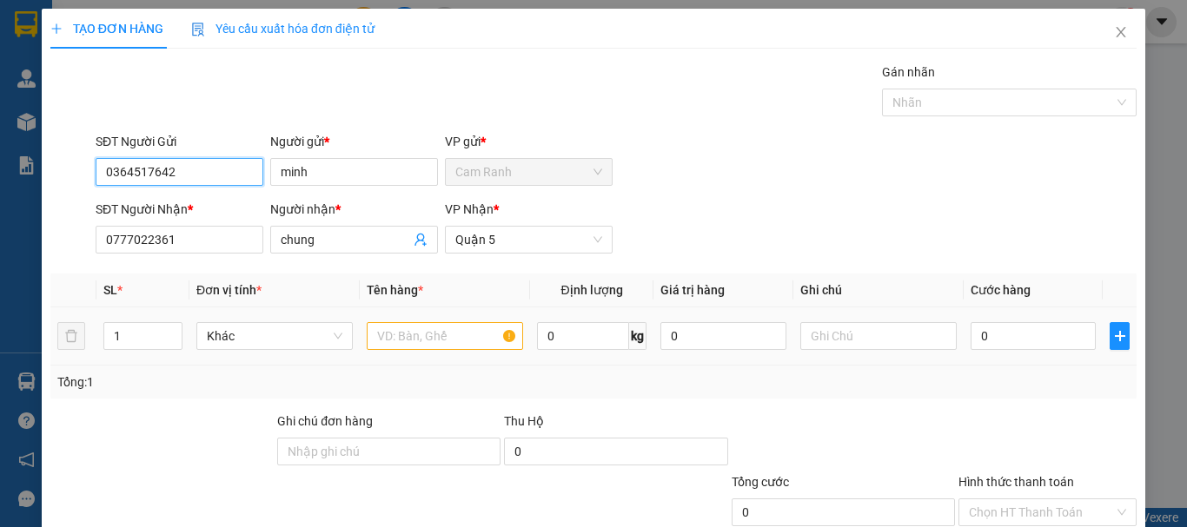
type input "0364517642"
click at [413, 341] on input "text" at bounding box center [445, 336] width 156 height 28
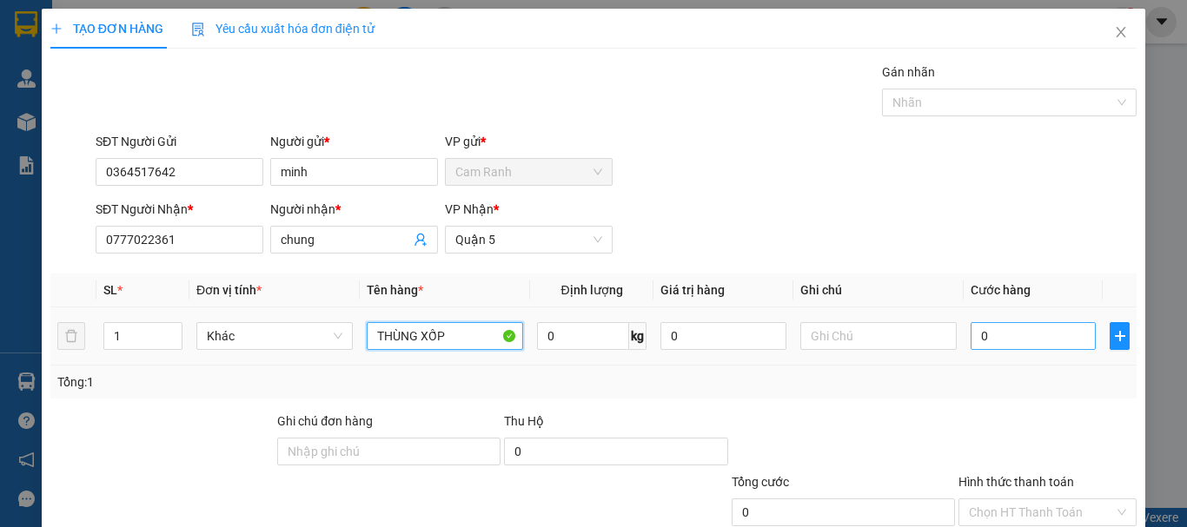
type input "THÙNG XỐP"
click at [971, 341] on input "0" at bounding box center [1033, 336] width 125 height 28
type input "3"
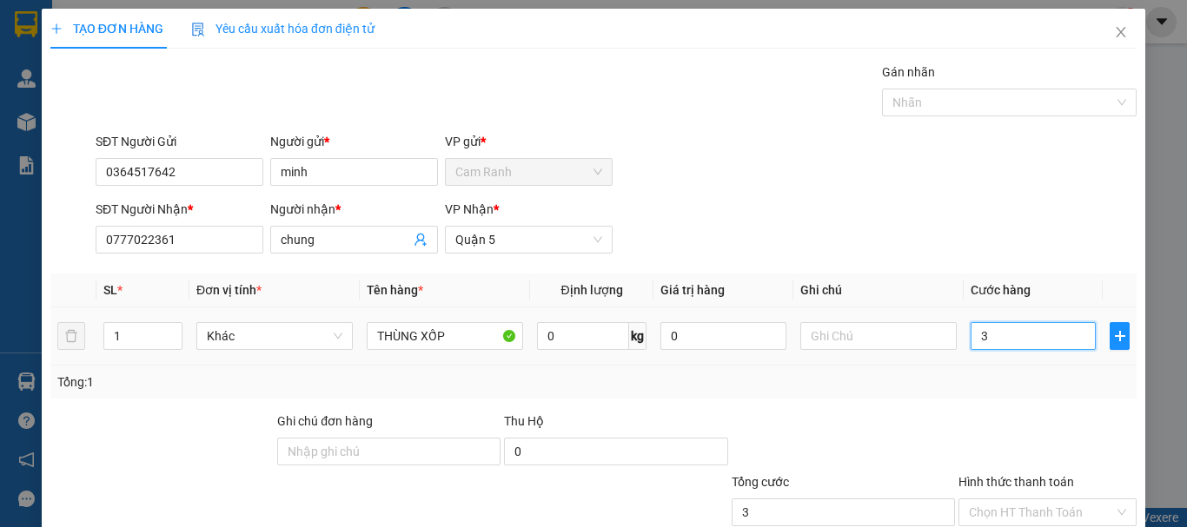
type input "30"
type input "300"
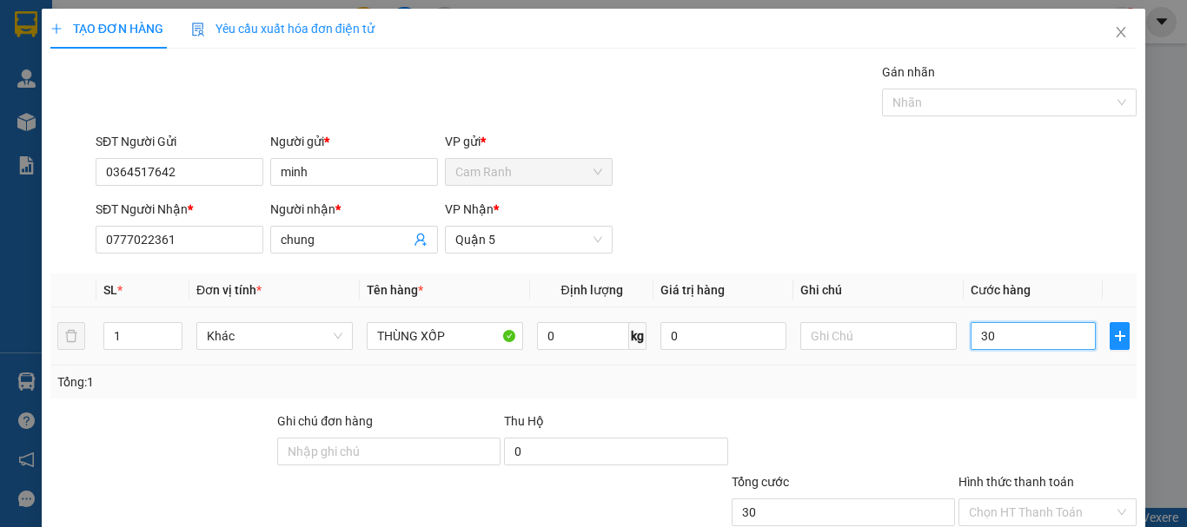
type input "300"
type input "3.000"
type input "30.000"
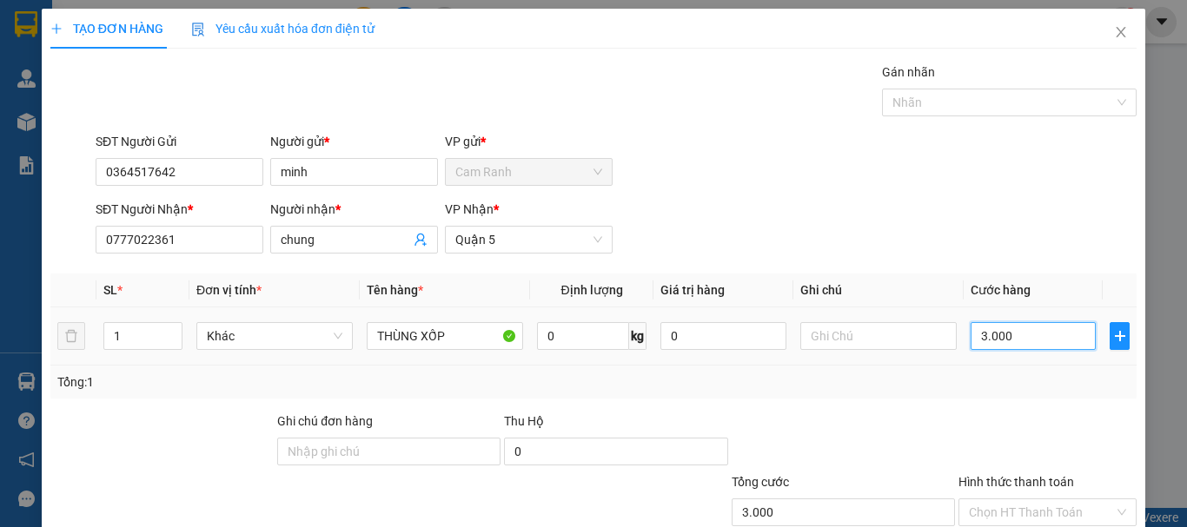
type input "30.000"
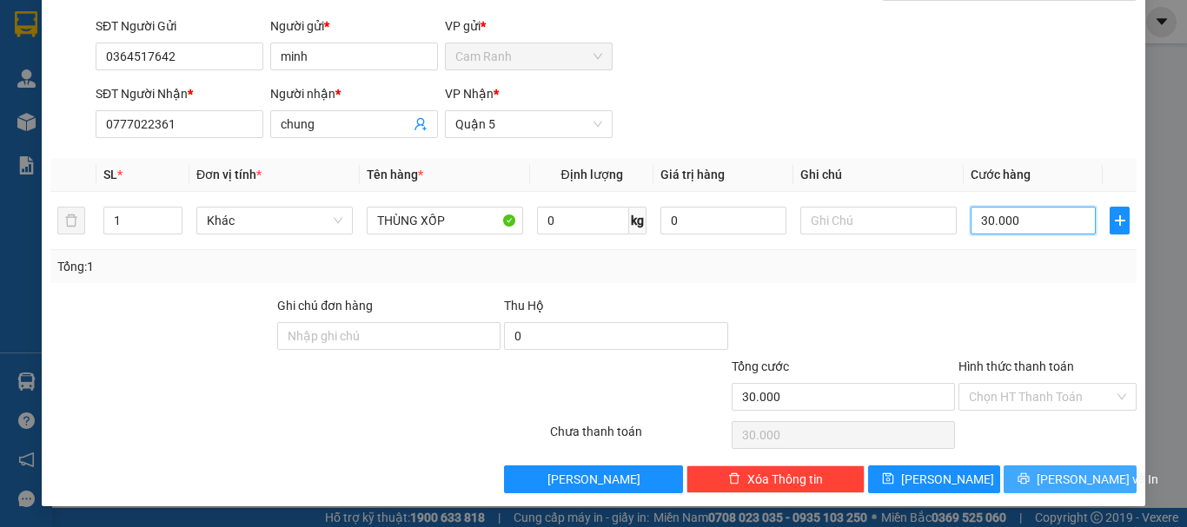
type input "30.000"
click at [1089, 474] on span "[PERSON_NAME] và In" at bounding box center [1098, 479] width 122 height 19
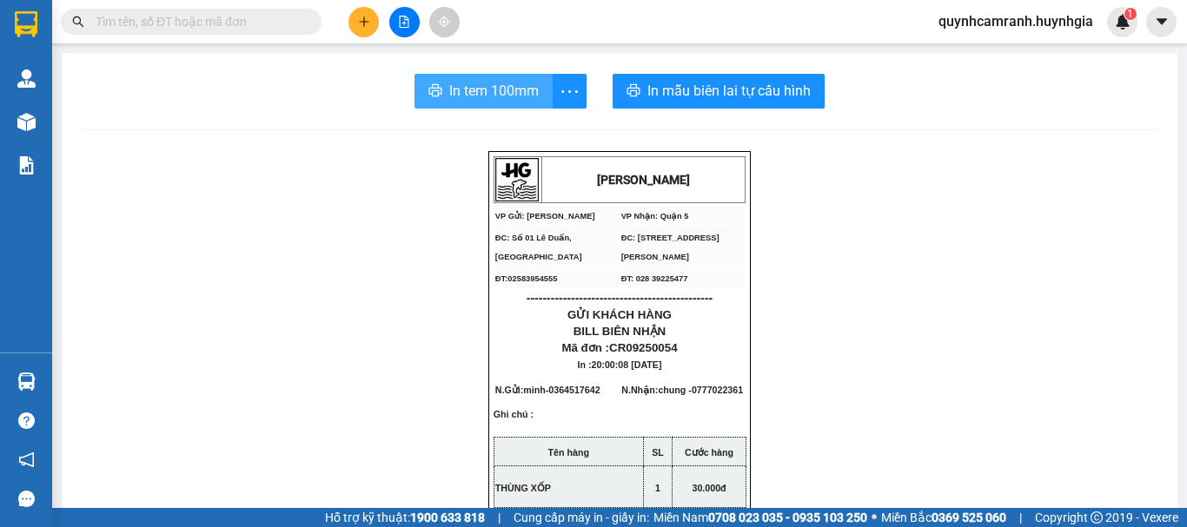
click at [483, 92] on span "In tem 100mm" at bounding box center [493, 91] width 89 height 22
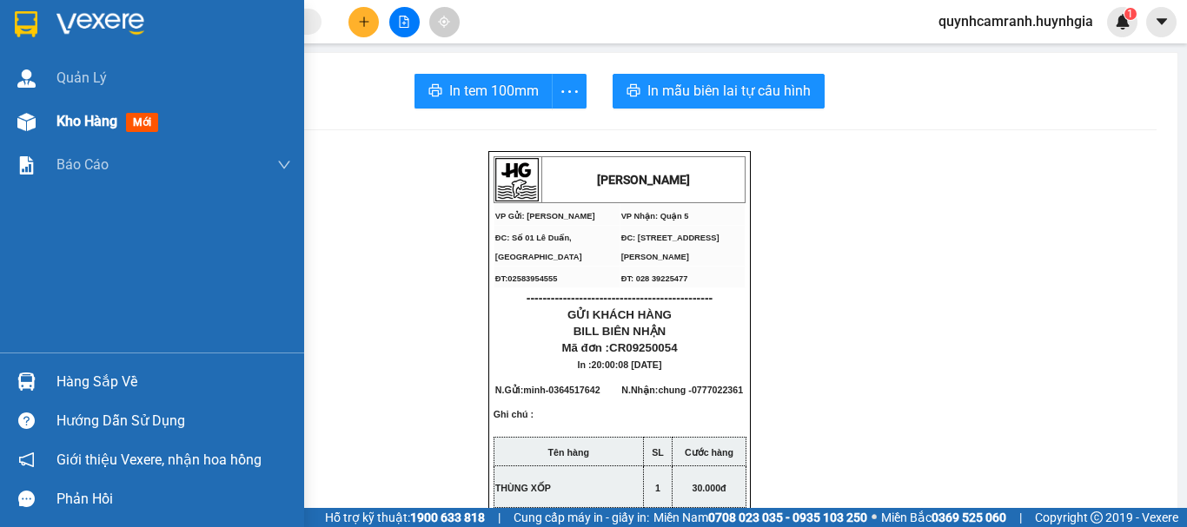
click at [90, 116] on span "Kho hàng" at bounding box center [86, 121] width 61 height 17
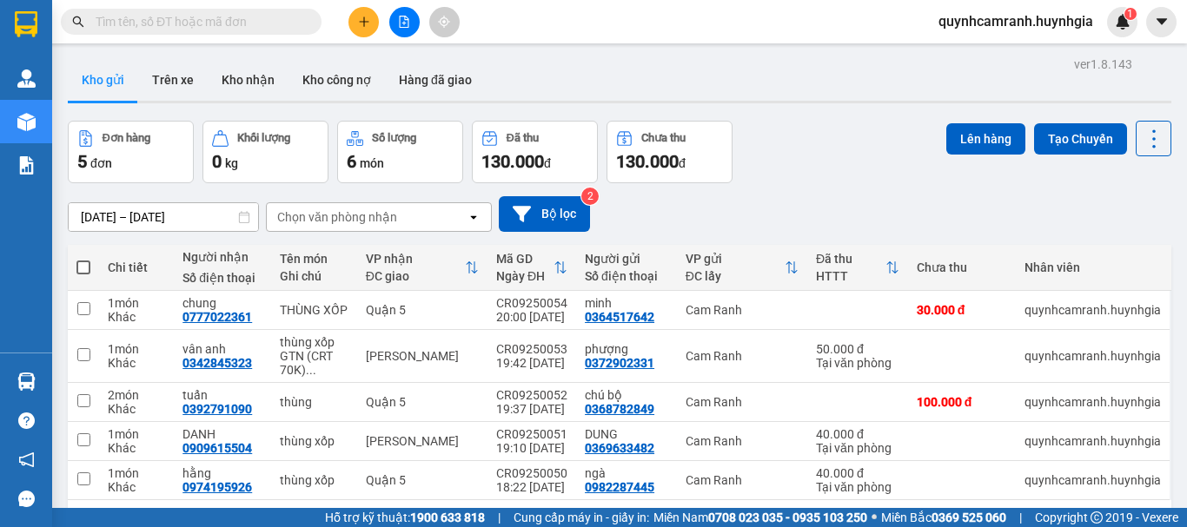
scroll to position [80, 0]
